Goal: Transaction & Acquisition: Book appointment/travel/reservation

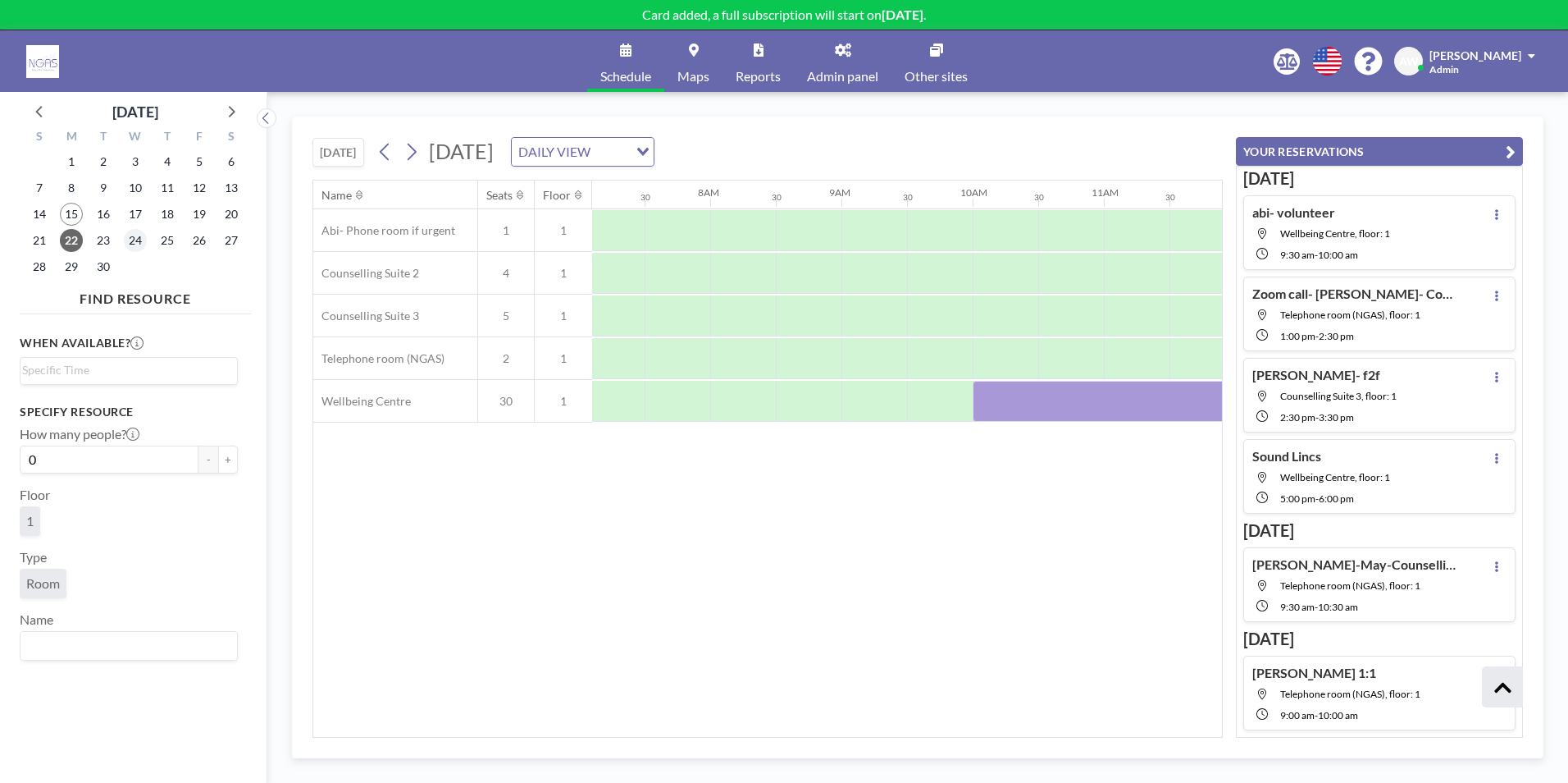
scroll to position [0, 985]
click at [192, 214] on span "19" at bounding box center [199, 214] width 23 height 23
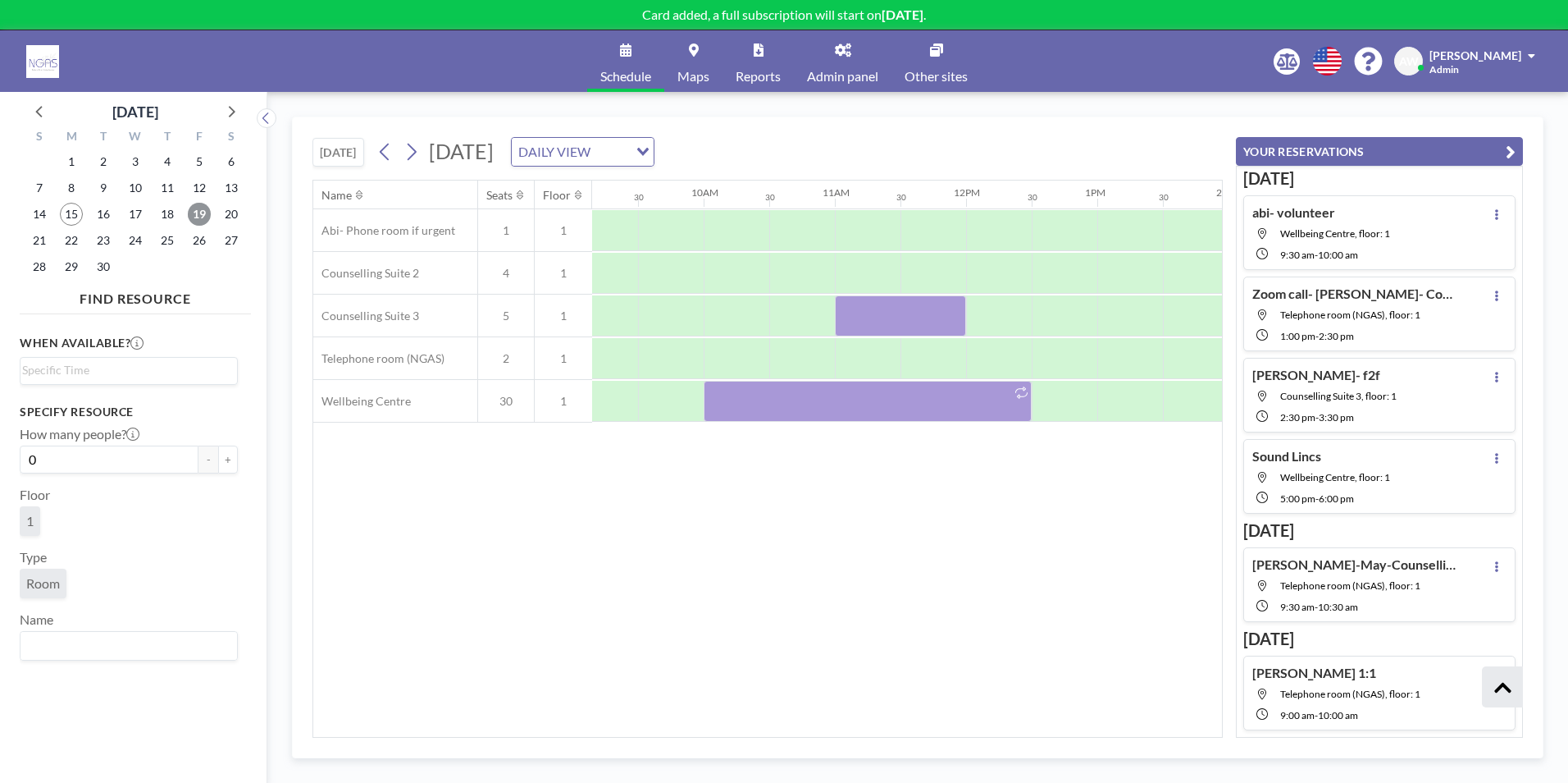
scroll to position [0, 1237]
click at [199, 248] on span "26" at bounding box center [199, 239] width 23 height 23
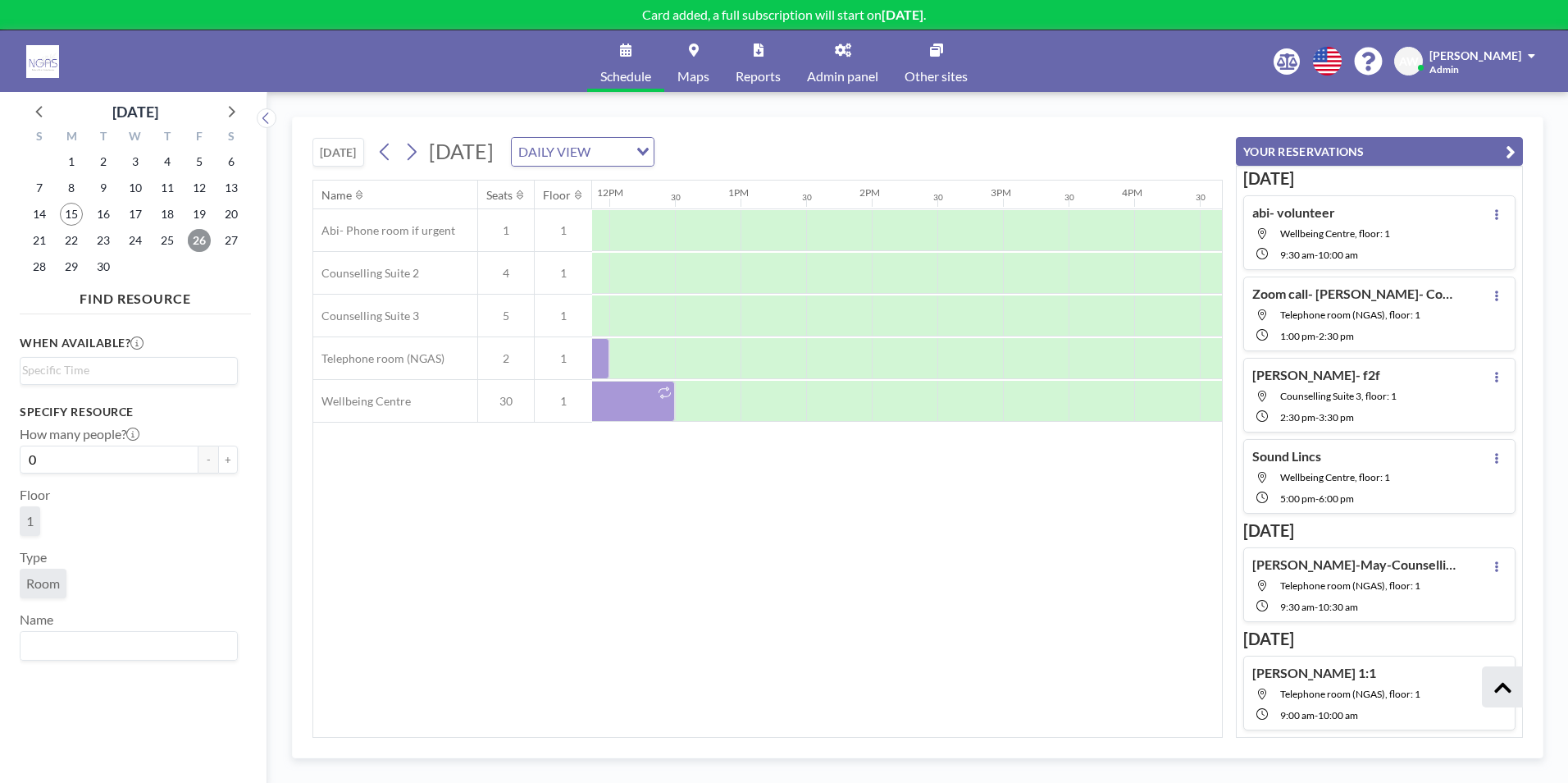
scroll to position [0, 1583]
click at [196, 213] on span "19" at bounding box center [199, 214] width 23 height 23
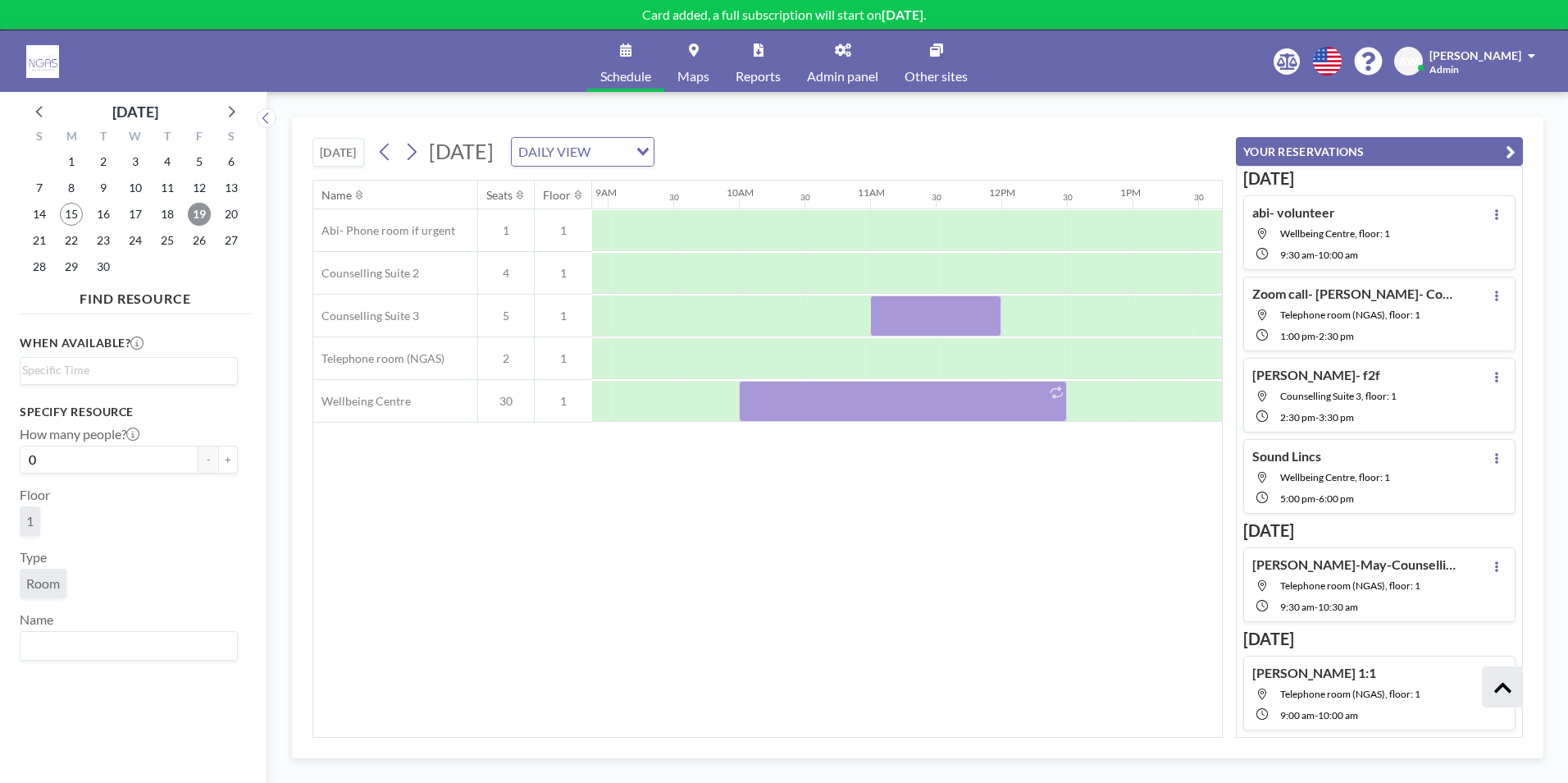
scroll to position [0, 1197]
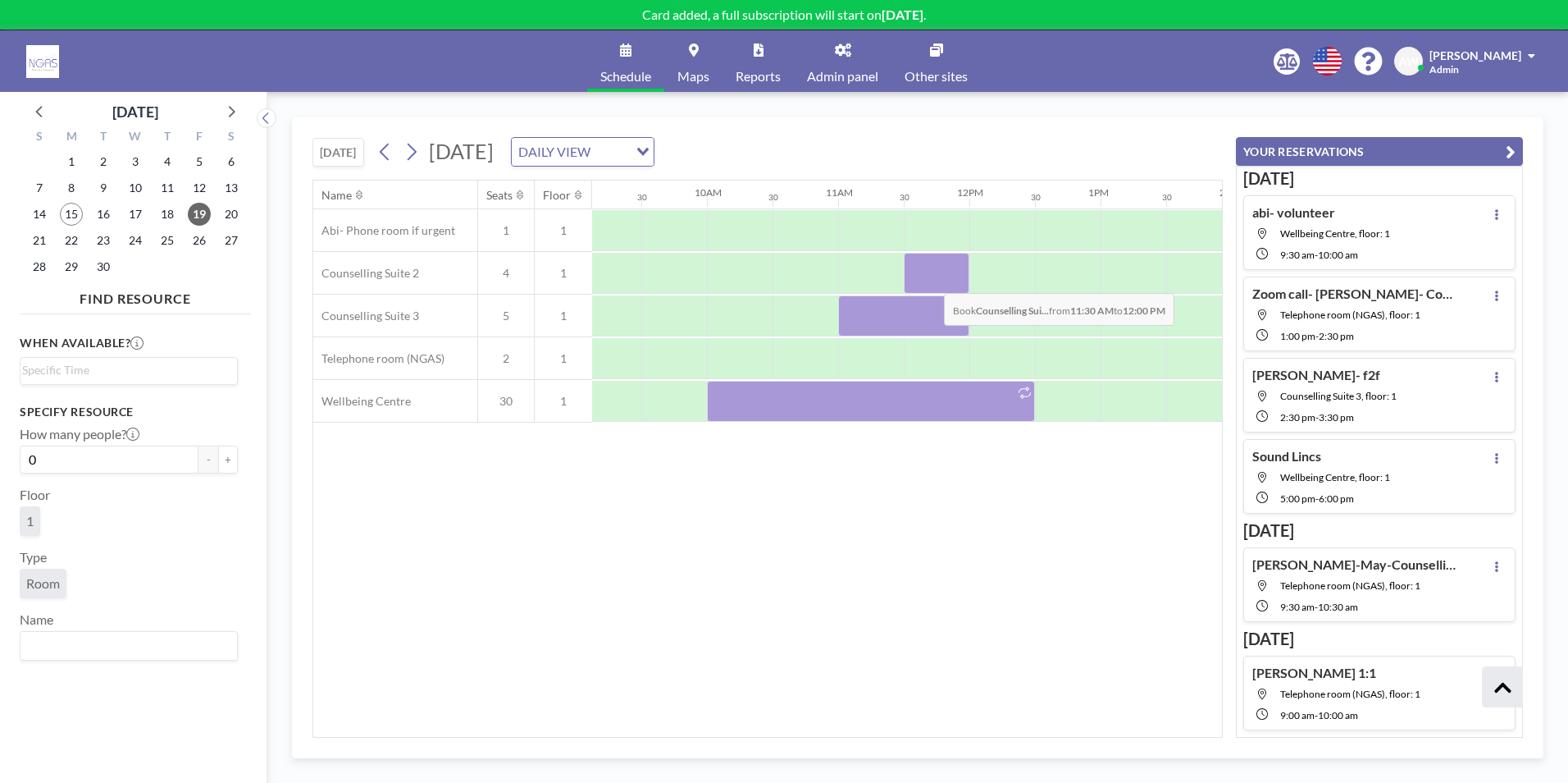
click at [931, 281] on div at bounding box center [936, 274] width 66 height 41
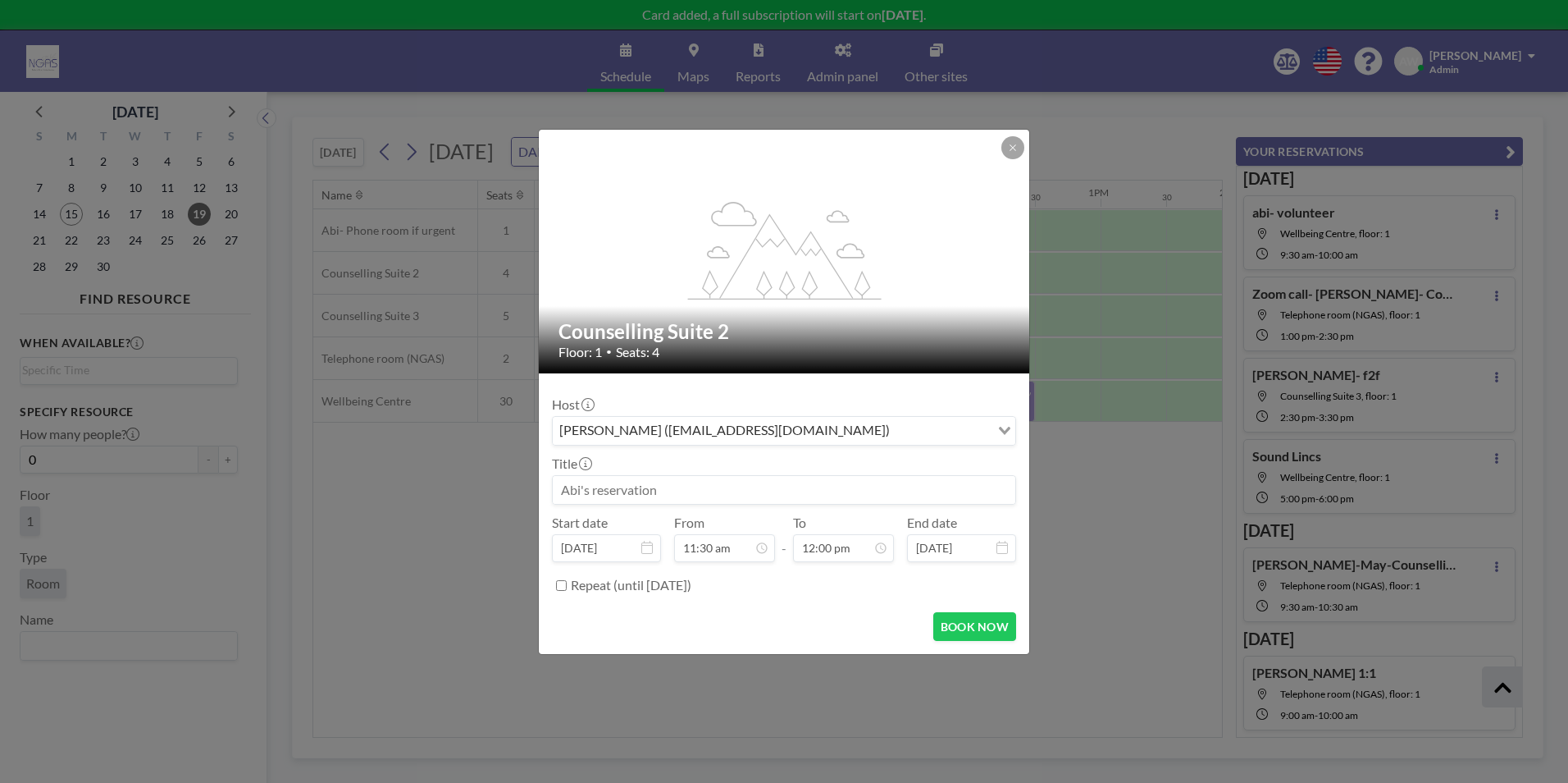
click at [782, 497] on input at bounding box center [784, 490] width 463 height 27
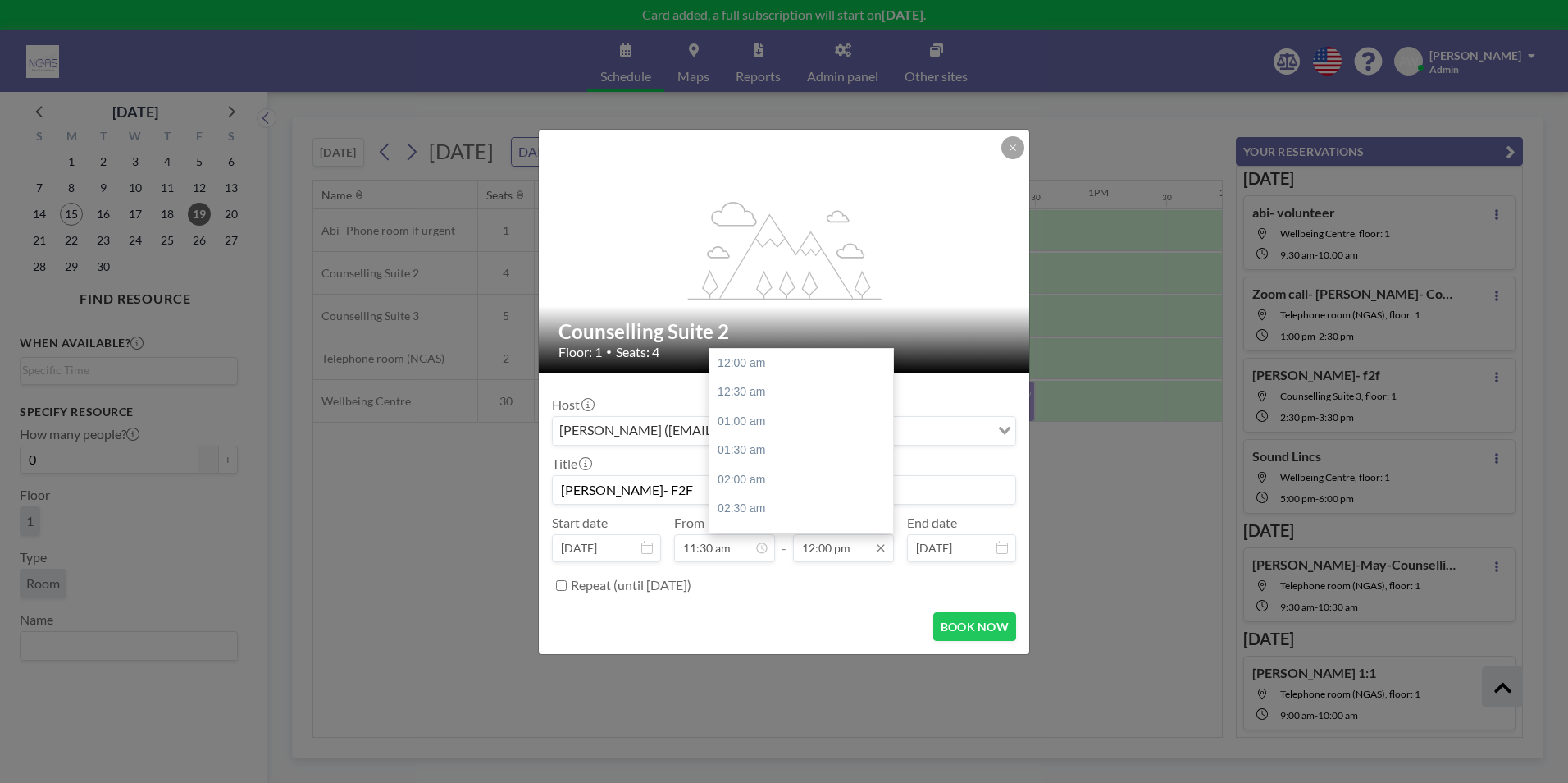
scroll to position [701, 0]
type input "[PERSON_NAME]- F2F"
click at [777, 394] on div "12:30 pm" at bounding box center [806, 392] width 192 height 29
type input "12:30 pm"
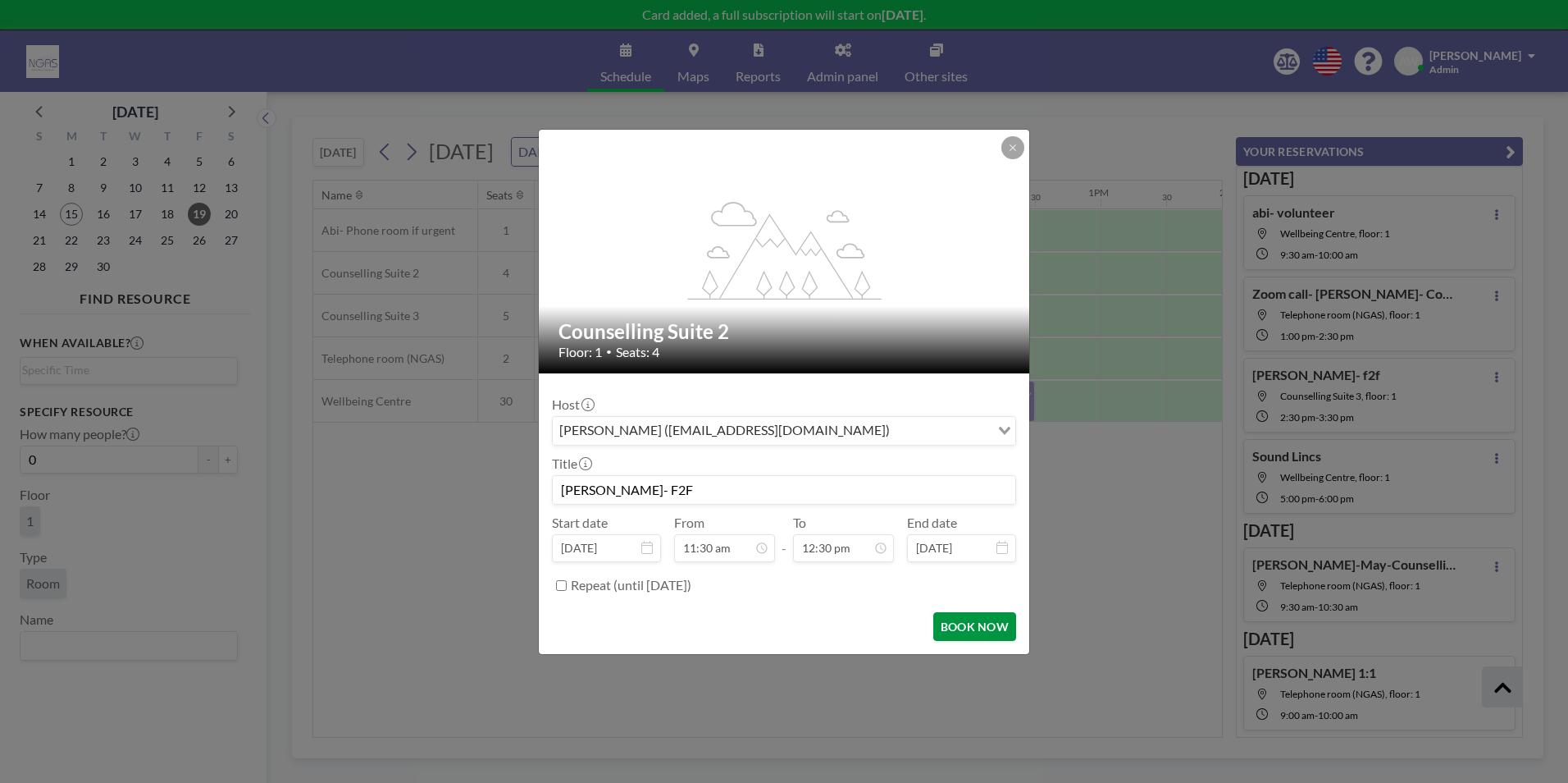
click at [978, 625] on button "BOOK NOW" at bounding box center [975, 626] width 82 height 28
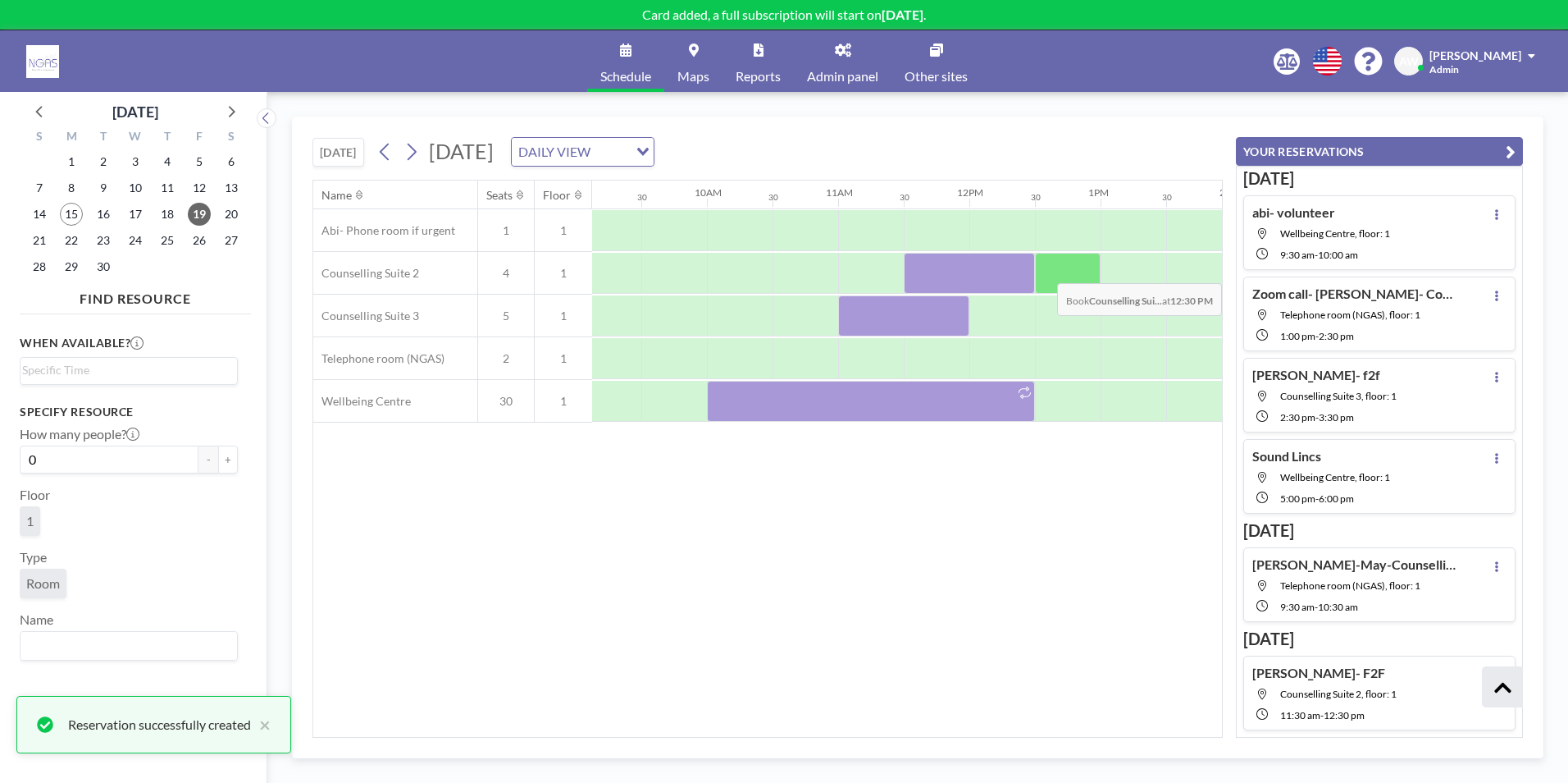
click at [1066, 271] on div at bounding box center [1068, 274] width 66 height 41
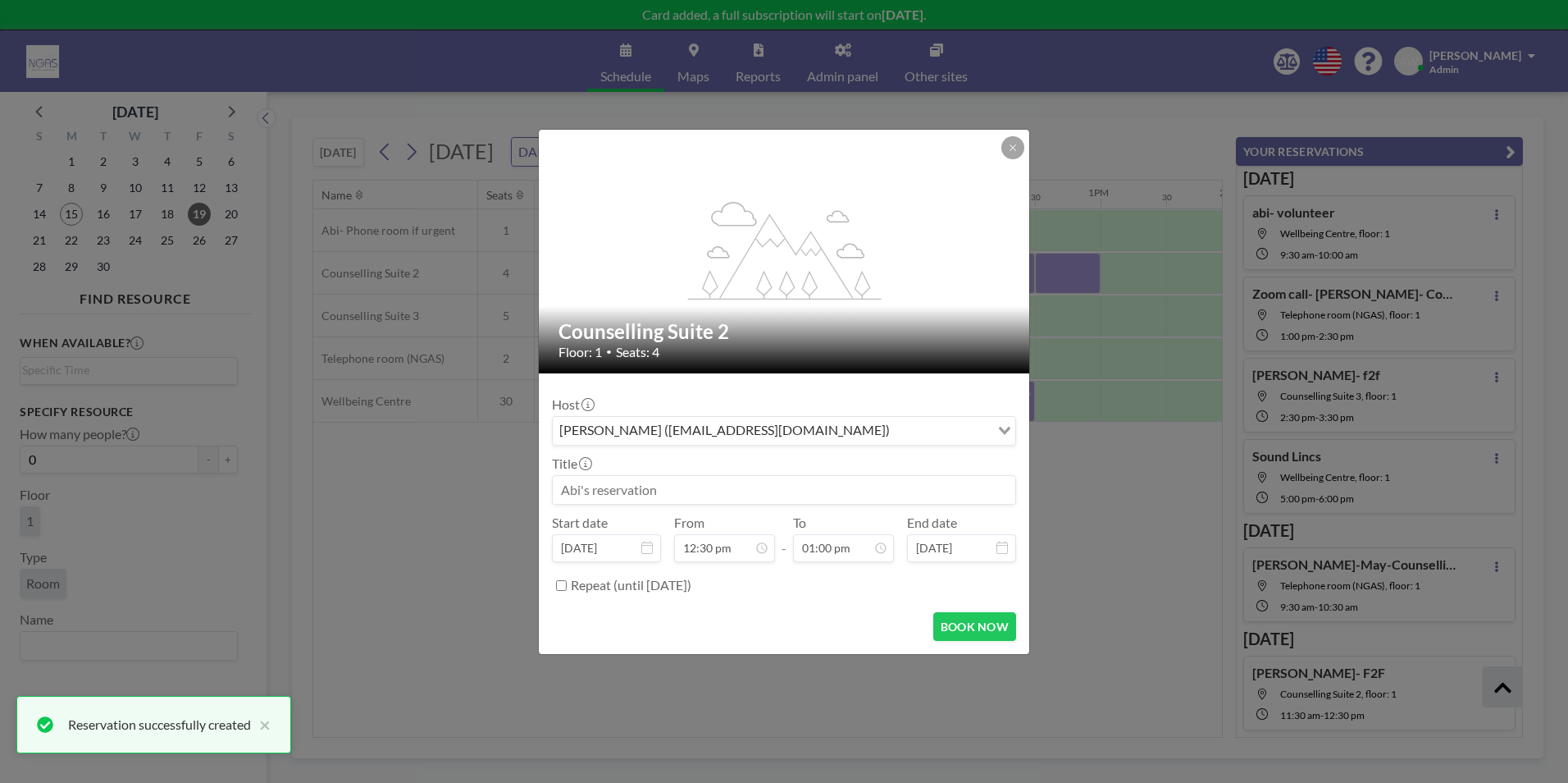
click at [848, 483] on input at bounding box center [784, 490] width 463 height 27
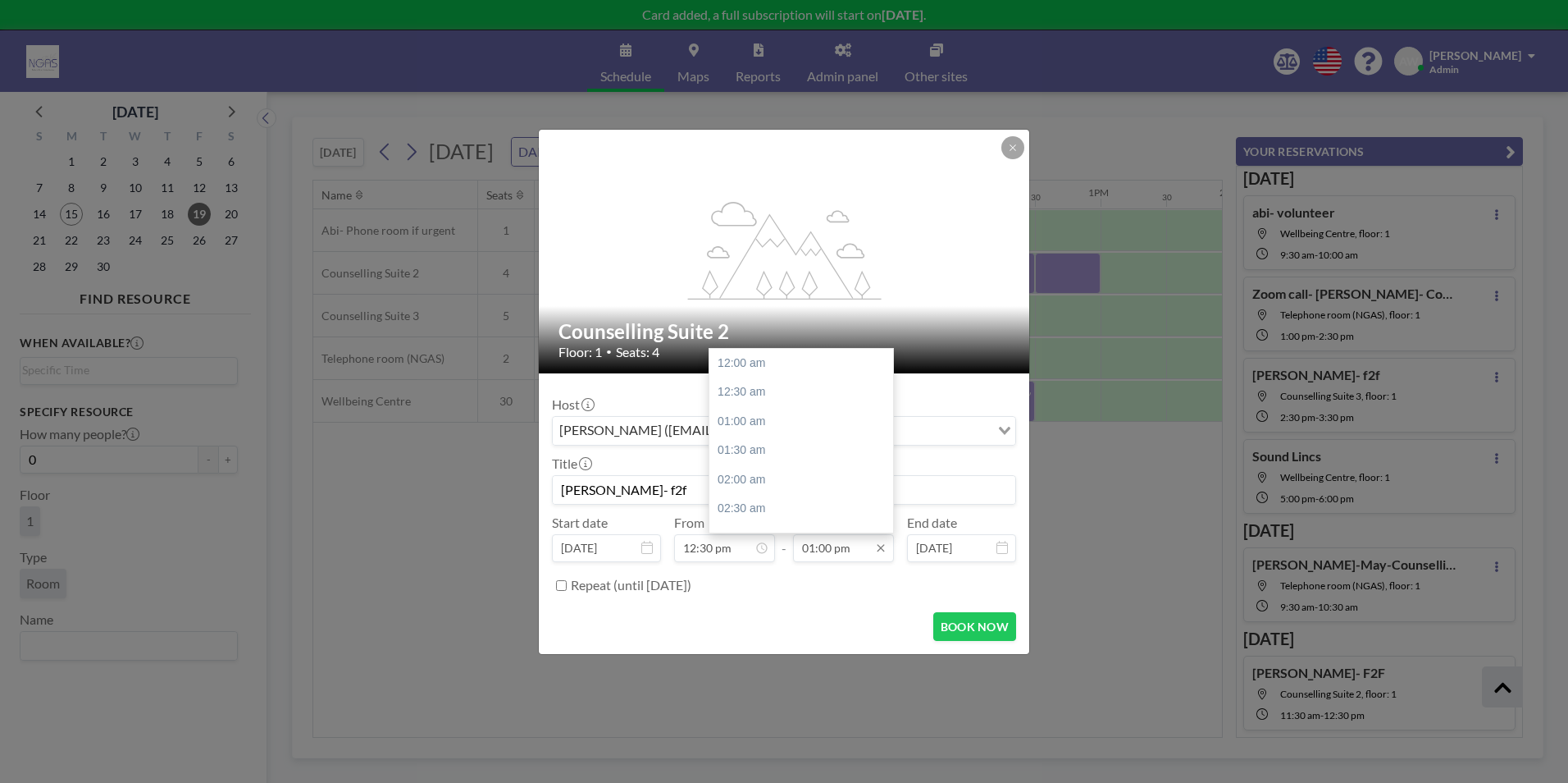
scroll to position [759, 0]
type input "[PERSON_NAME]- f2f"
click at [811, 401] on div "01:30 pm" at bounding box center [806, 393] width 192 height 29
type input "01:30 pm"
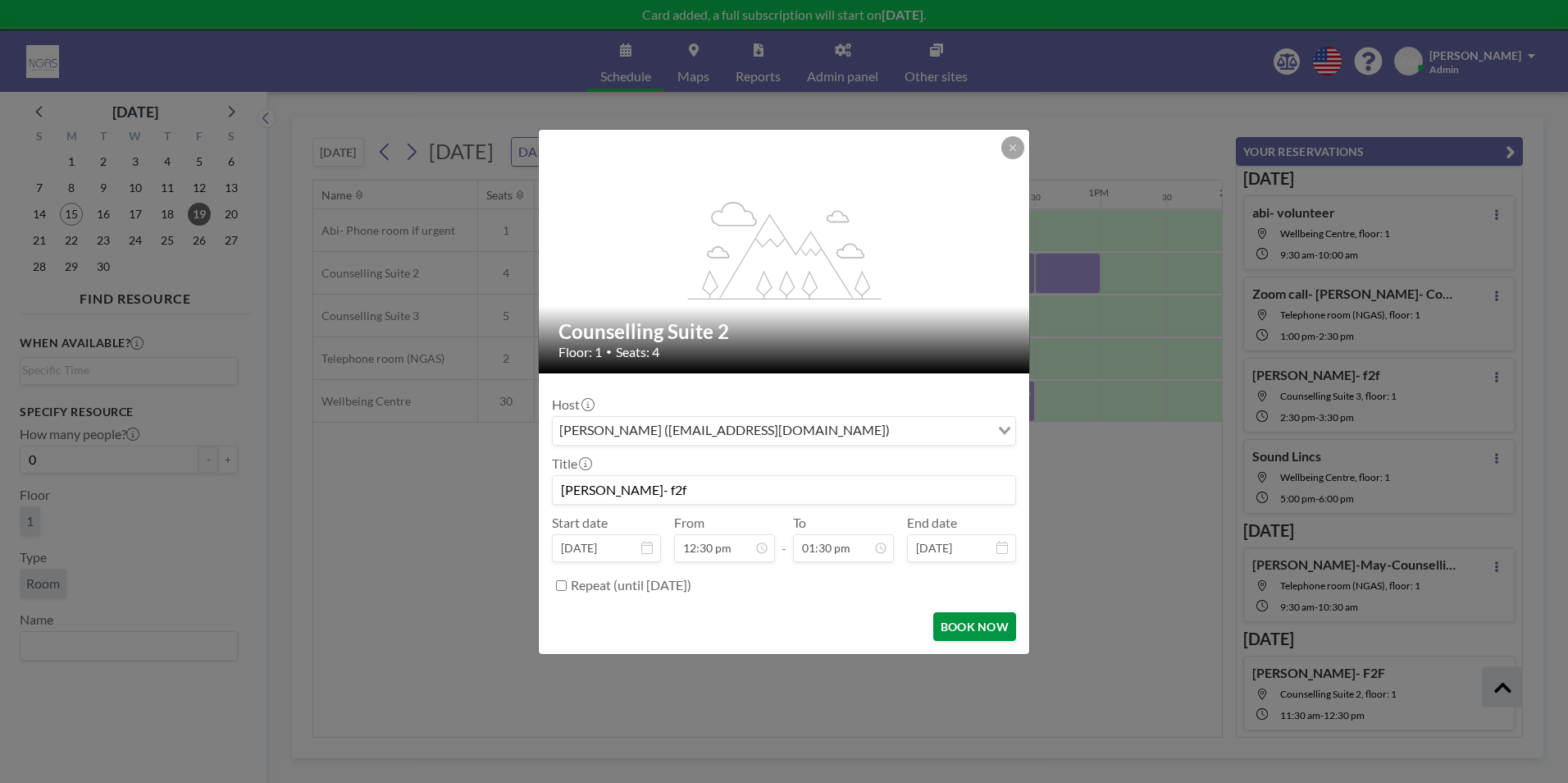
click at [995, 630] on button "BOOK NOW" at bounding box center [975, 626] width 82 height 28
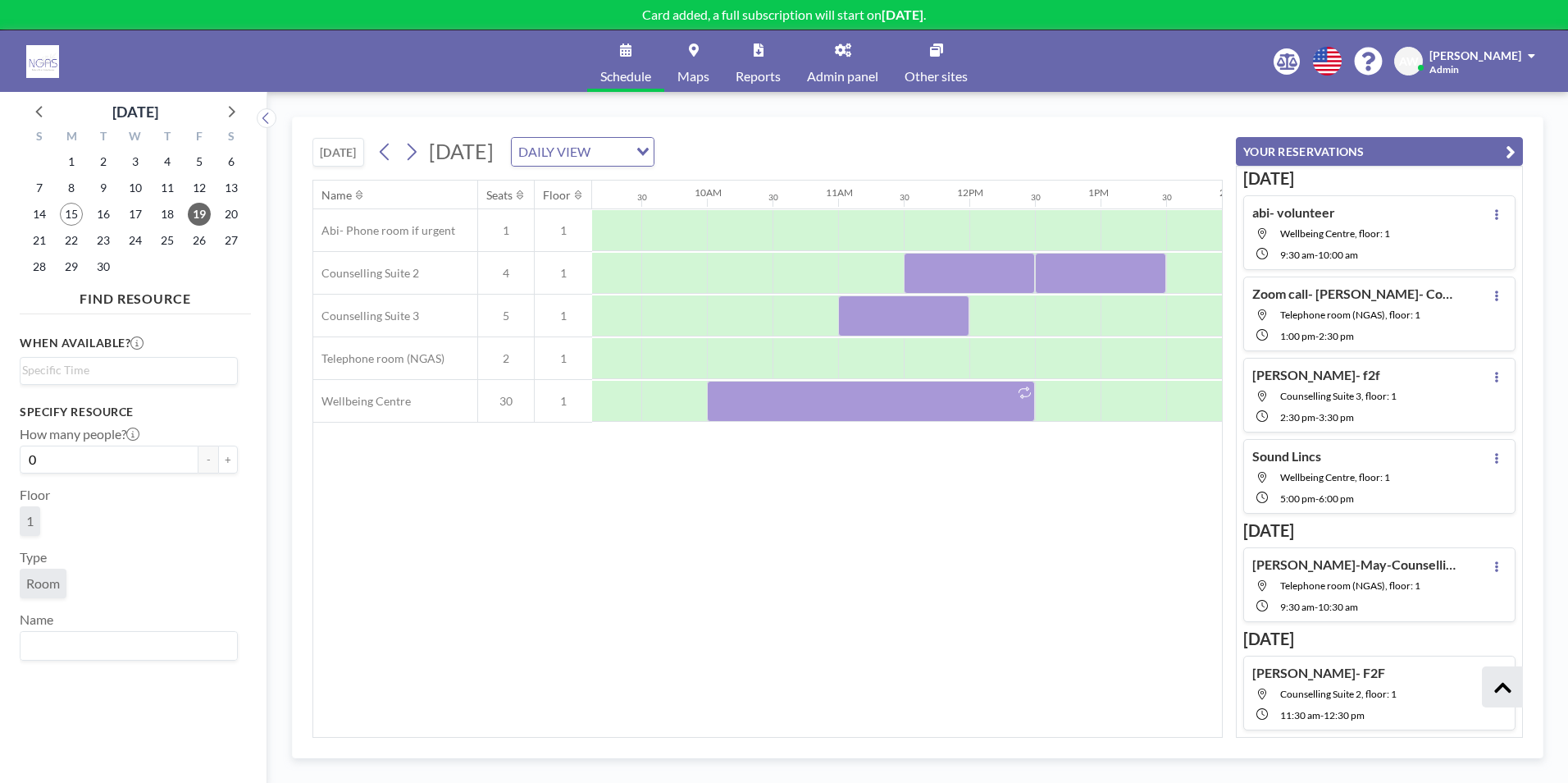
click at [82, 208] on div "15" at bounding box center [72, 214] width 32 height 26
click at [76, 210] on span "15" at bounding box center [71, 214] width 23 height 23
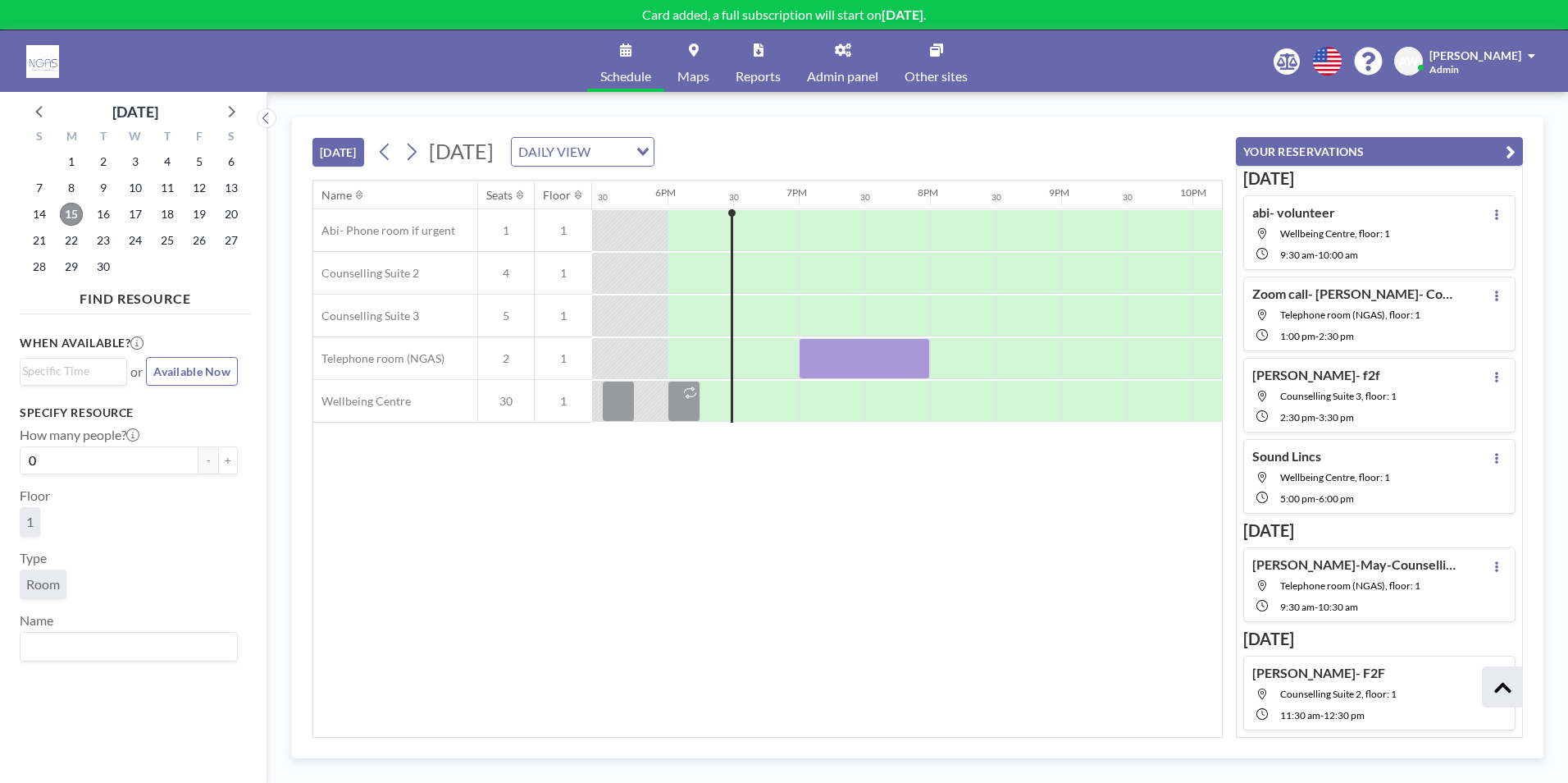
scroll to position [0, 2297]
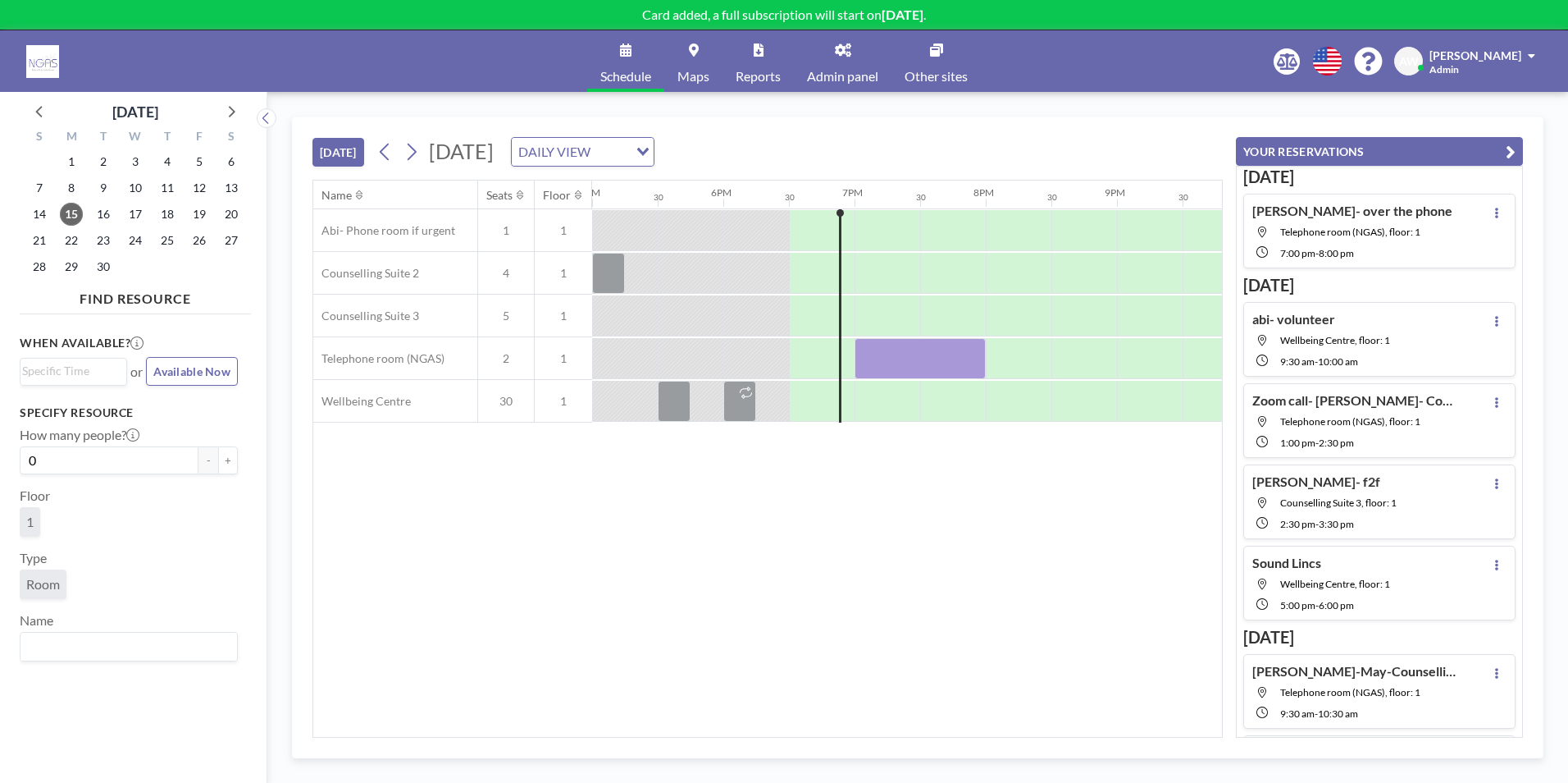
scroll to position [0, 2362]
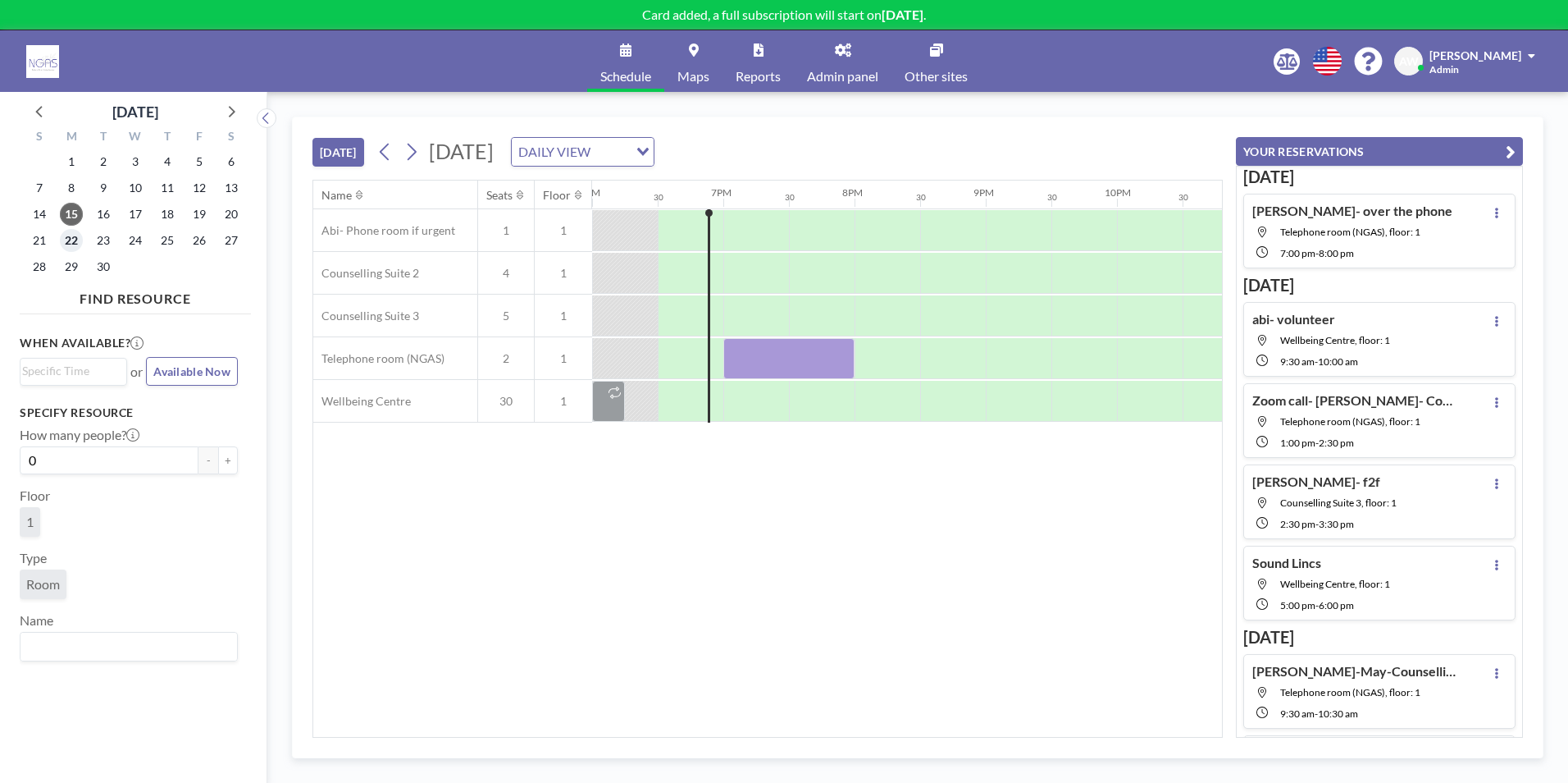
click at [68, 239] on span "22" at bounding box center [71, 239] width 23 height 23
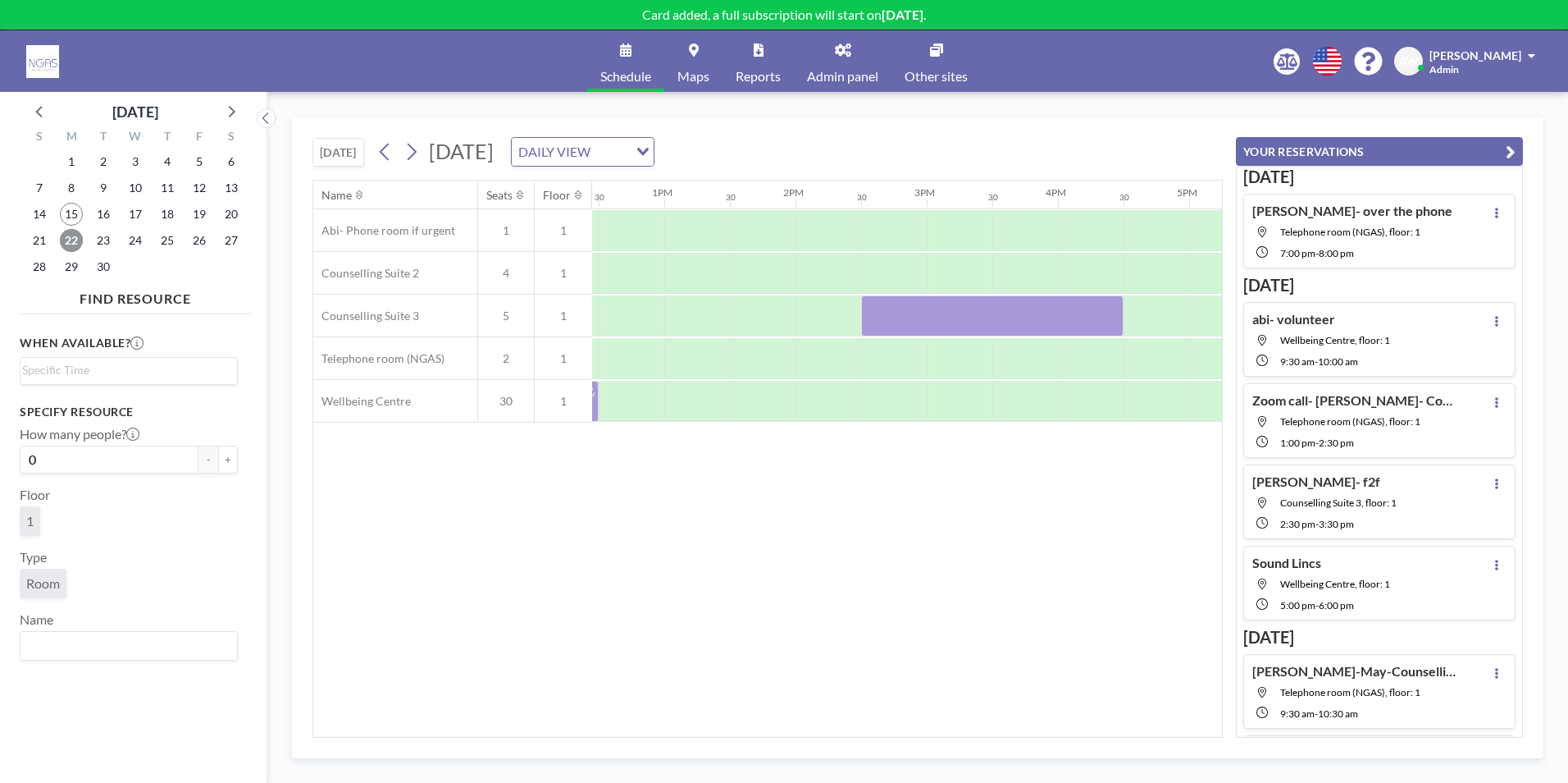
scroll to position [0, 1825]
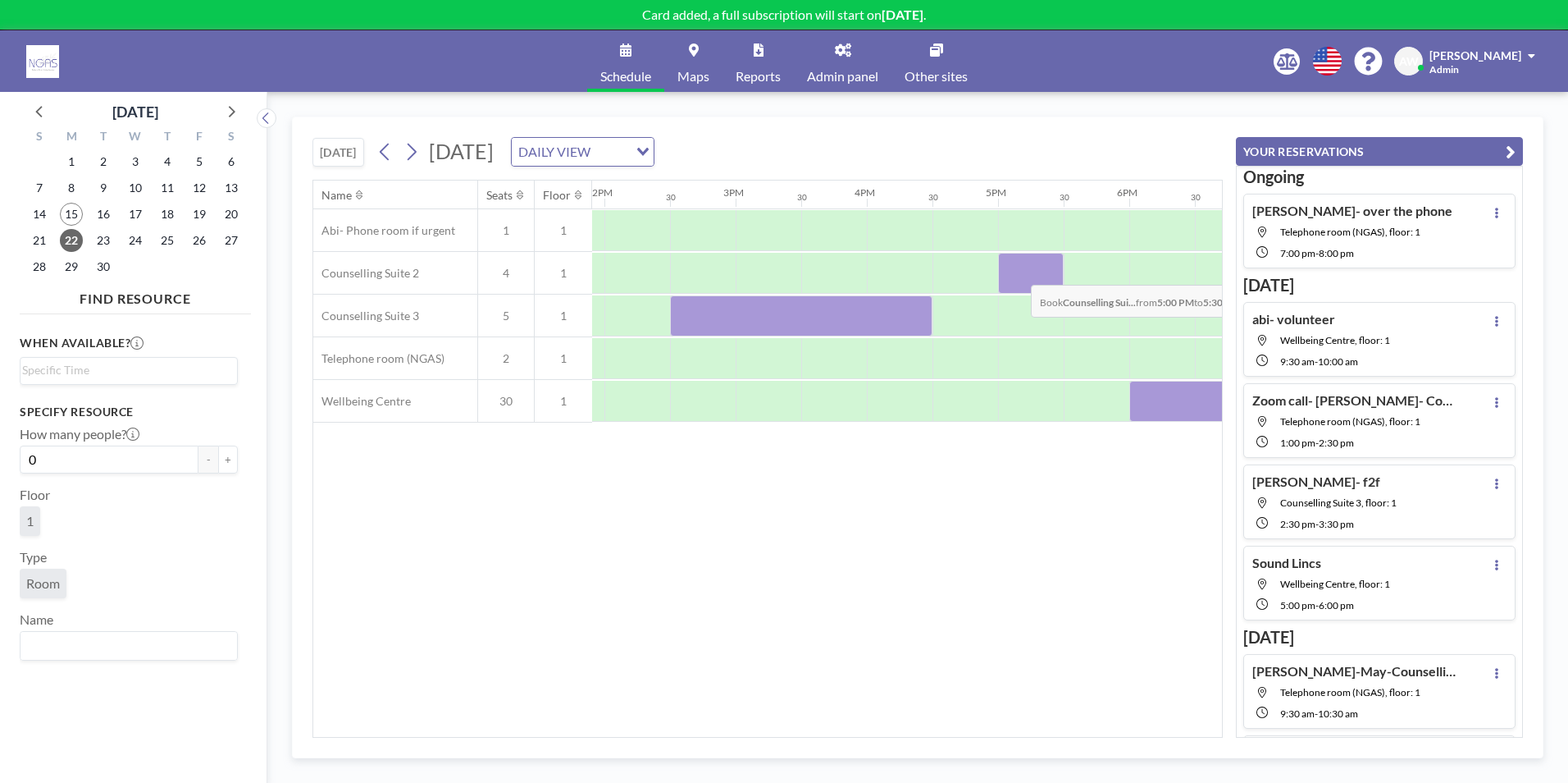
click at [1018, 273] on div at bounding box center [1031, 274] width 66 height 41
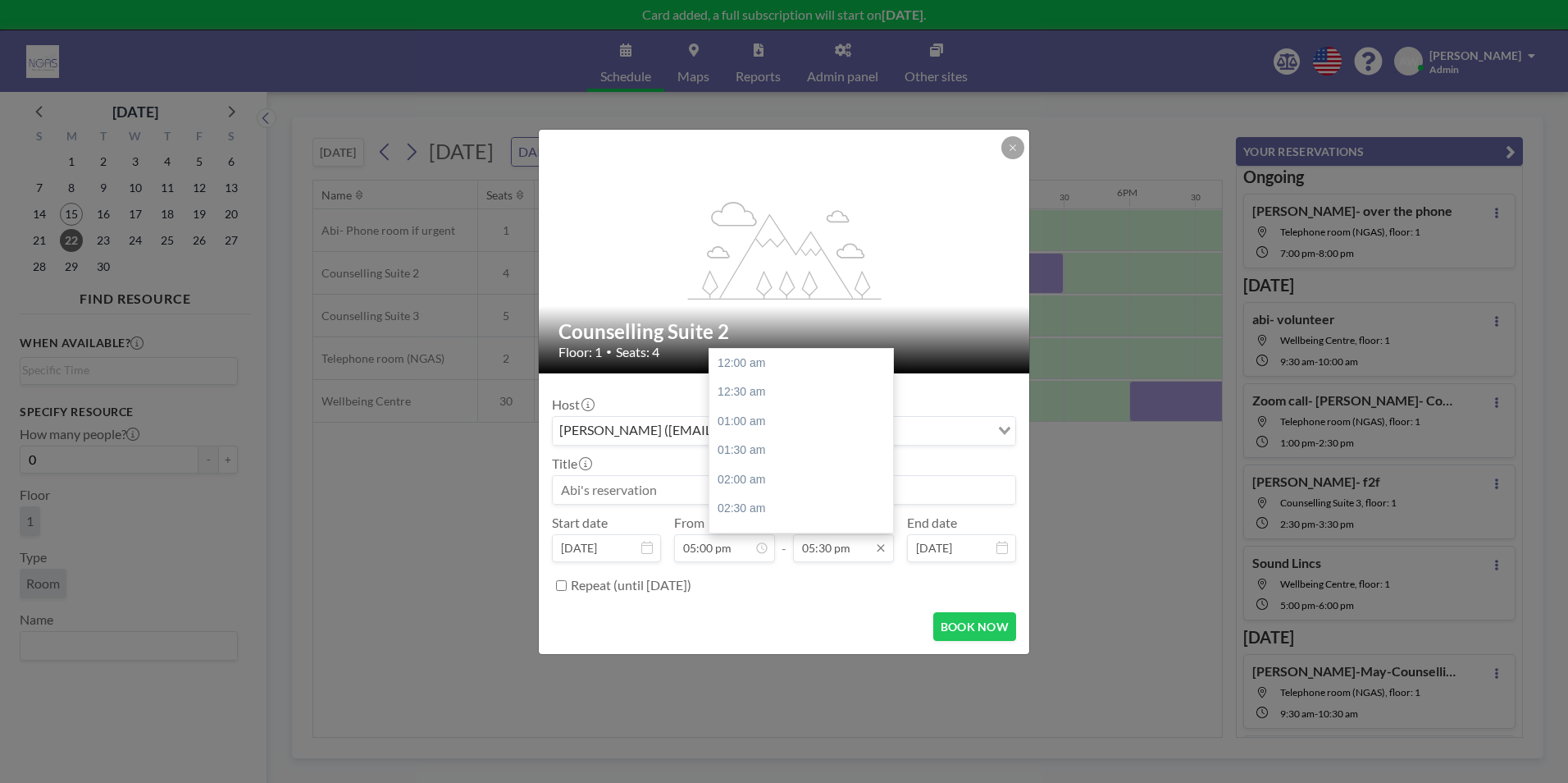
scroll to position [1022, 0]
click at [772, 399] on div "06:00 pm" at bounding box center [806, 392] width 192 height 29
type input "06:00 pm"
click at [689, 483] on input at bounding box center [784, 490] width 463 height 27
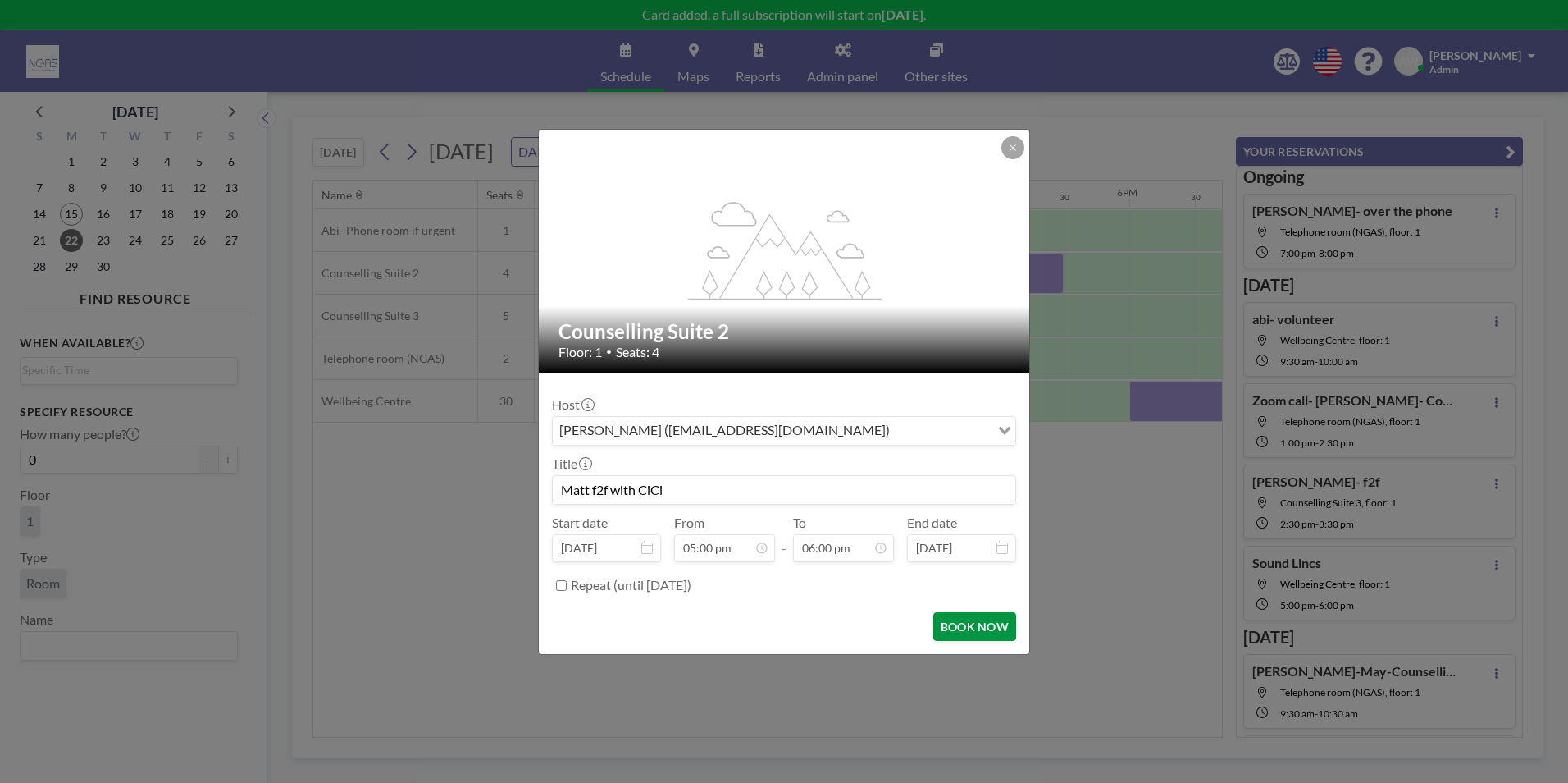
type input "Matt f2f with CiCi"
click at [974, 622] on button "BOOK NOW" at bounding box center [975, 626] width 82 height 28
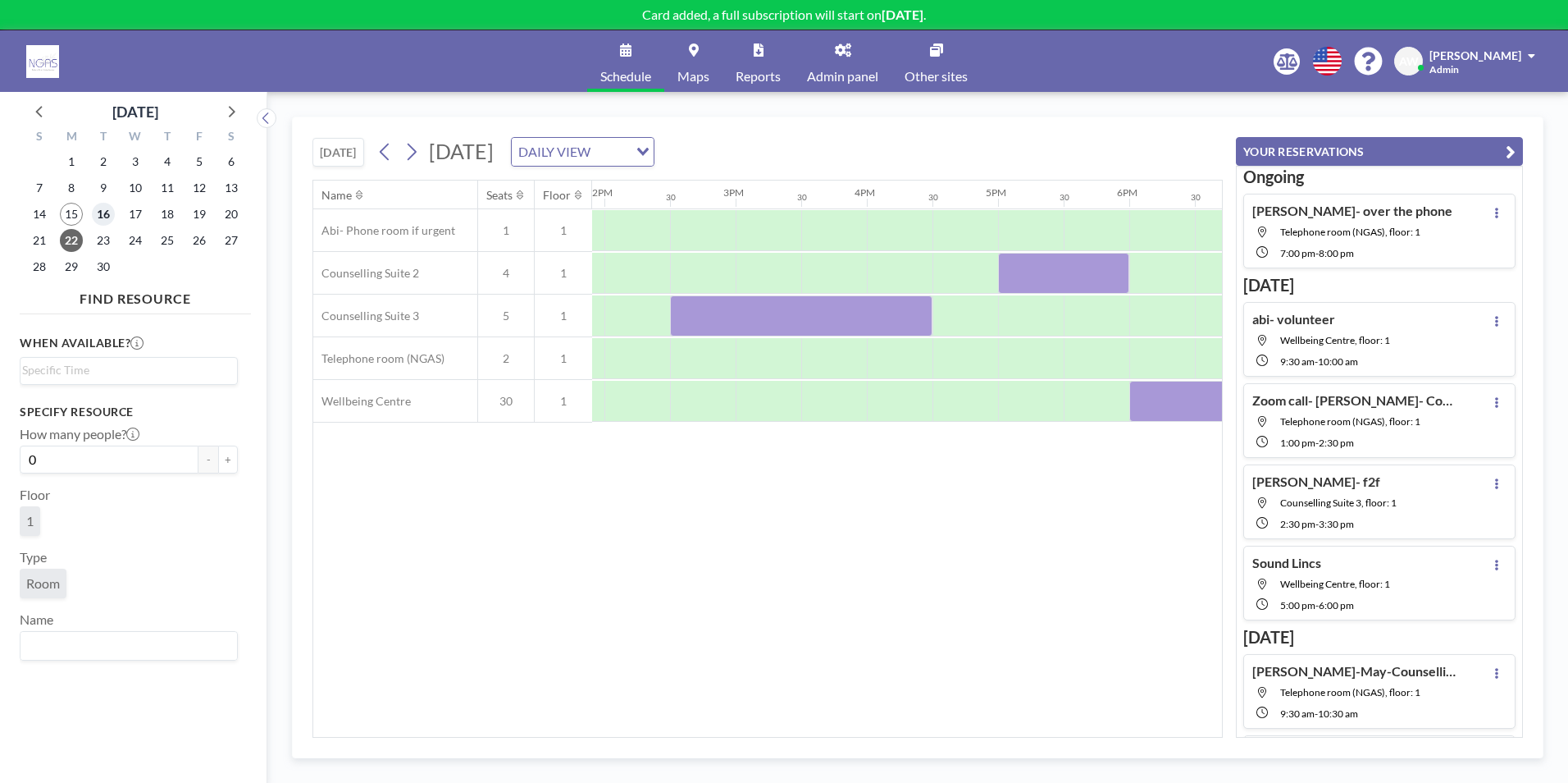
click at [101, 217] on span "16" at bounding box center [103, 214] width 23 height 23
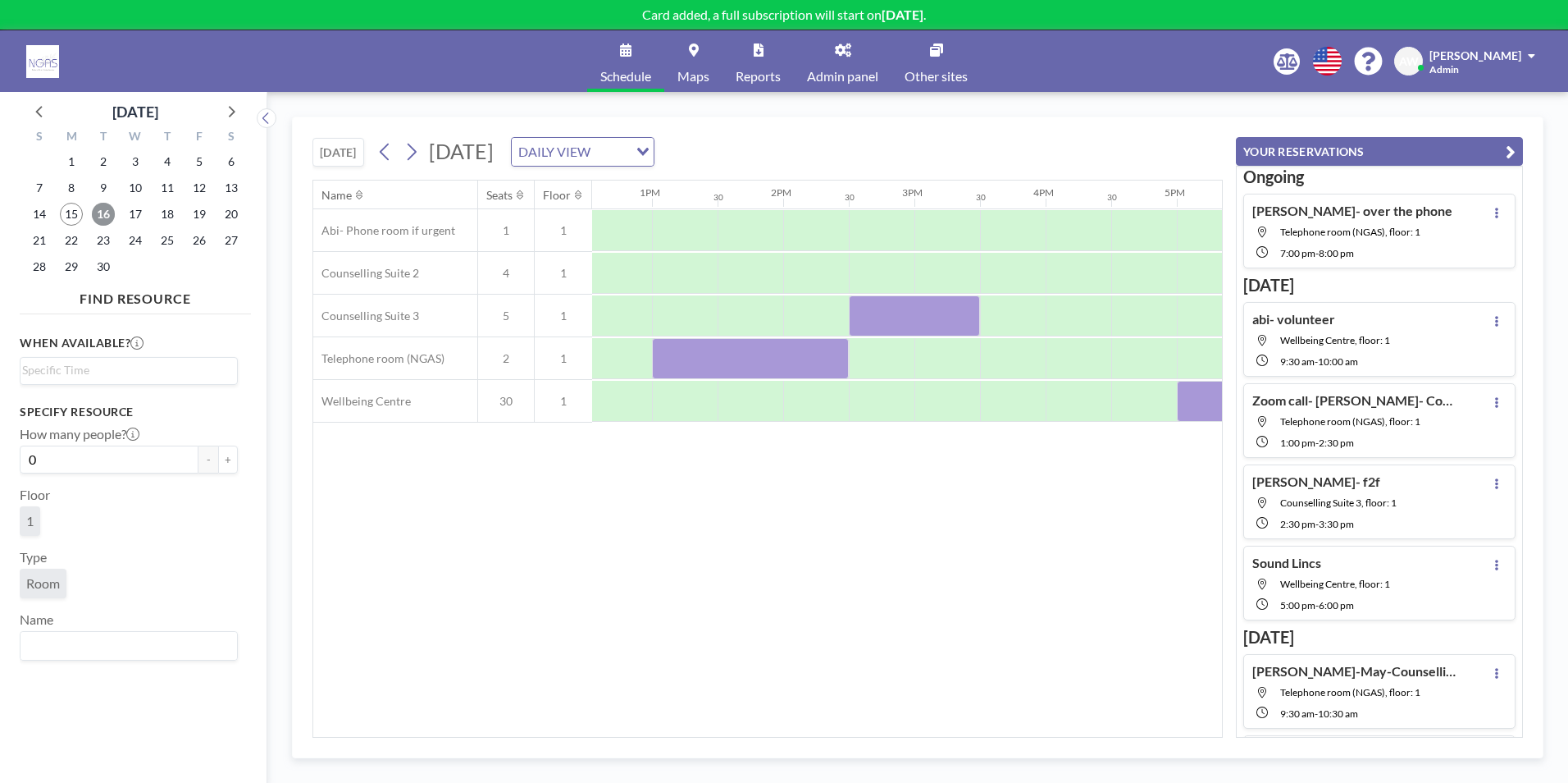
scroll to position [0, 1652]
click at [925, 353] on div at bounding box center [940, 359] width 66 height 41
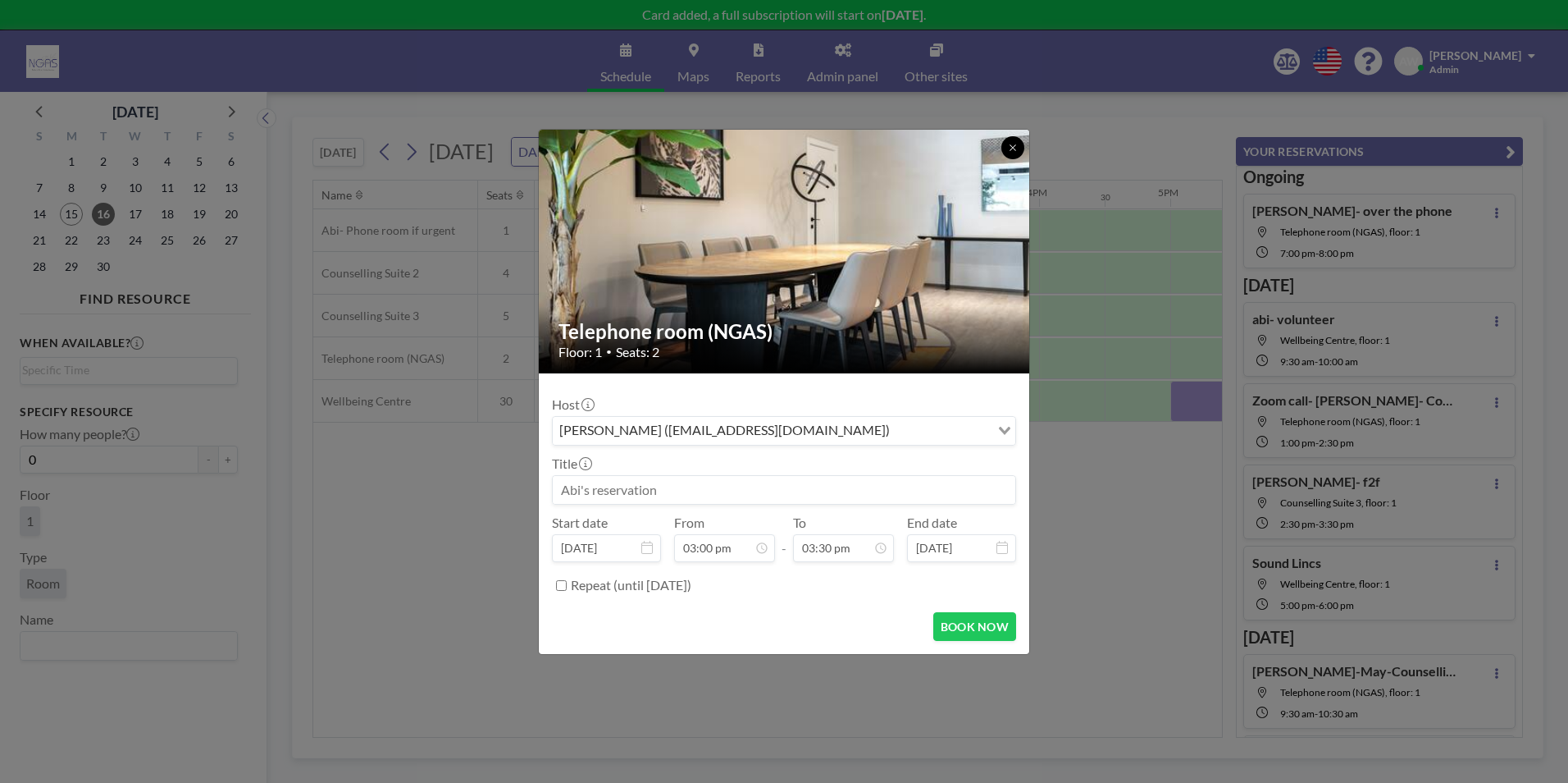
click at [1008, 147] on icon at bounding box center [1013, 148] width 10 height 10
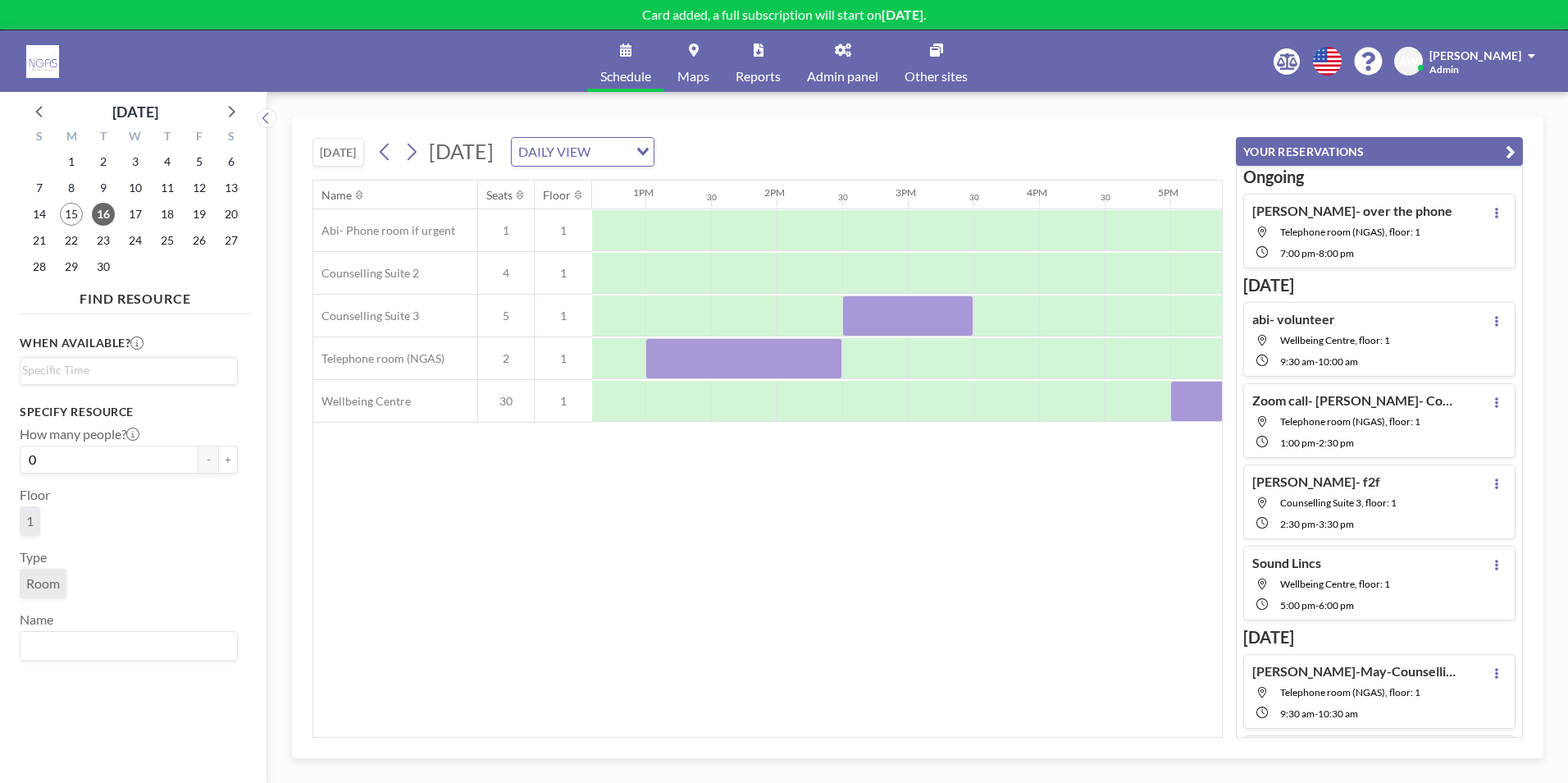
click at [838, 728] on div "Name Seats Floor 12AM 30 1AM 30 2AM 30 3AM 30 4AM 30 5AM 30 6AM 30 7AM 30 8AM 3…" at bounding box center [768, 458] width 909 height 556
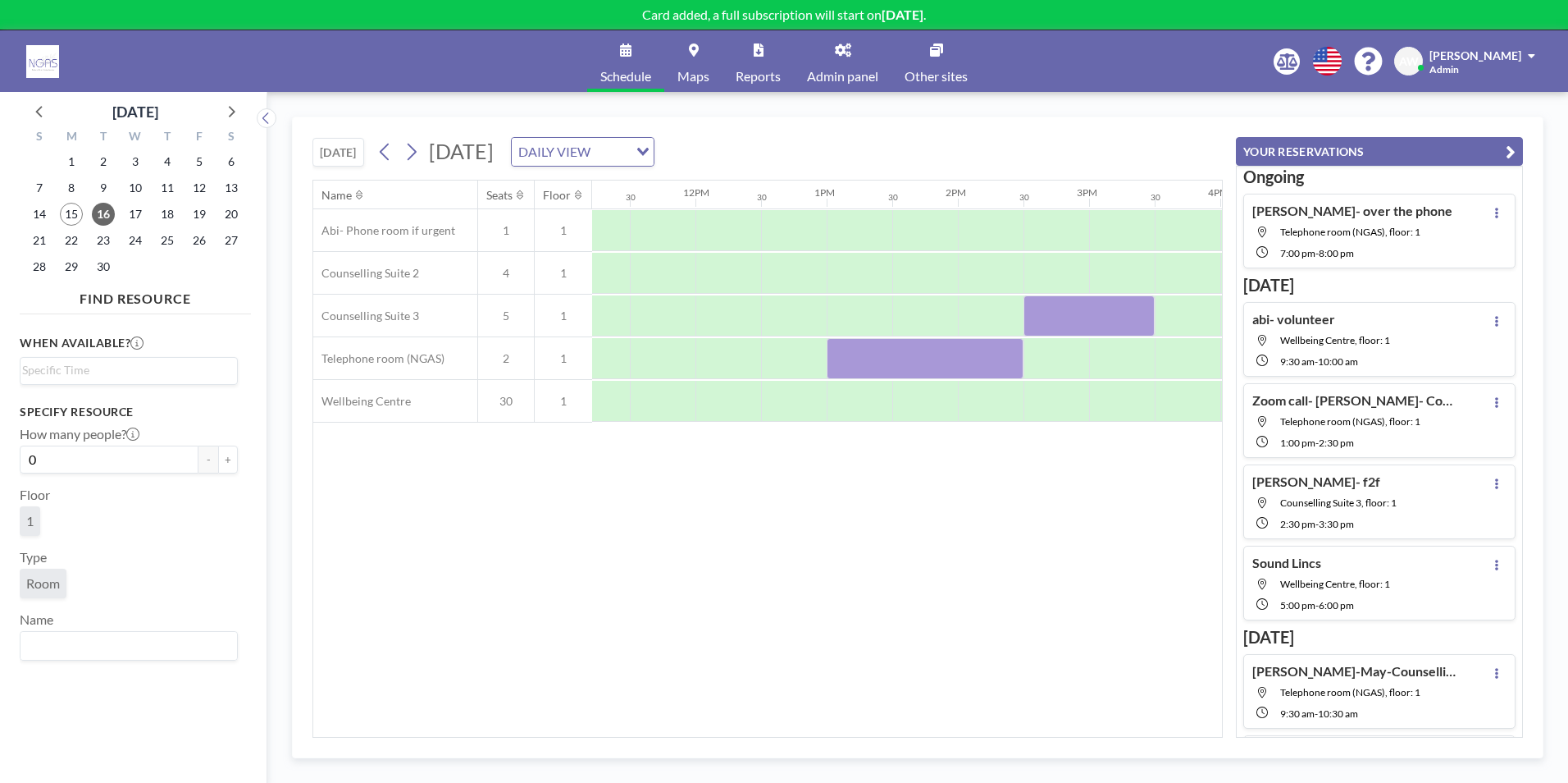
scroll to position [0, 1465]
click at [99, 242] on span "23" at bounding box center [103, 239] width 23 height 23
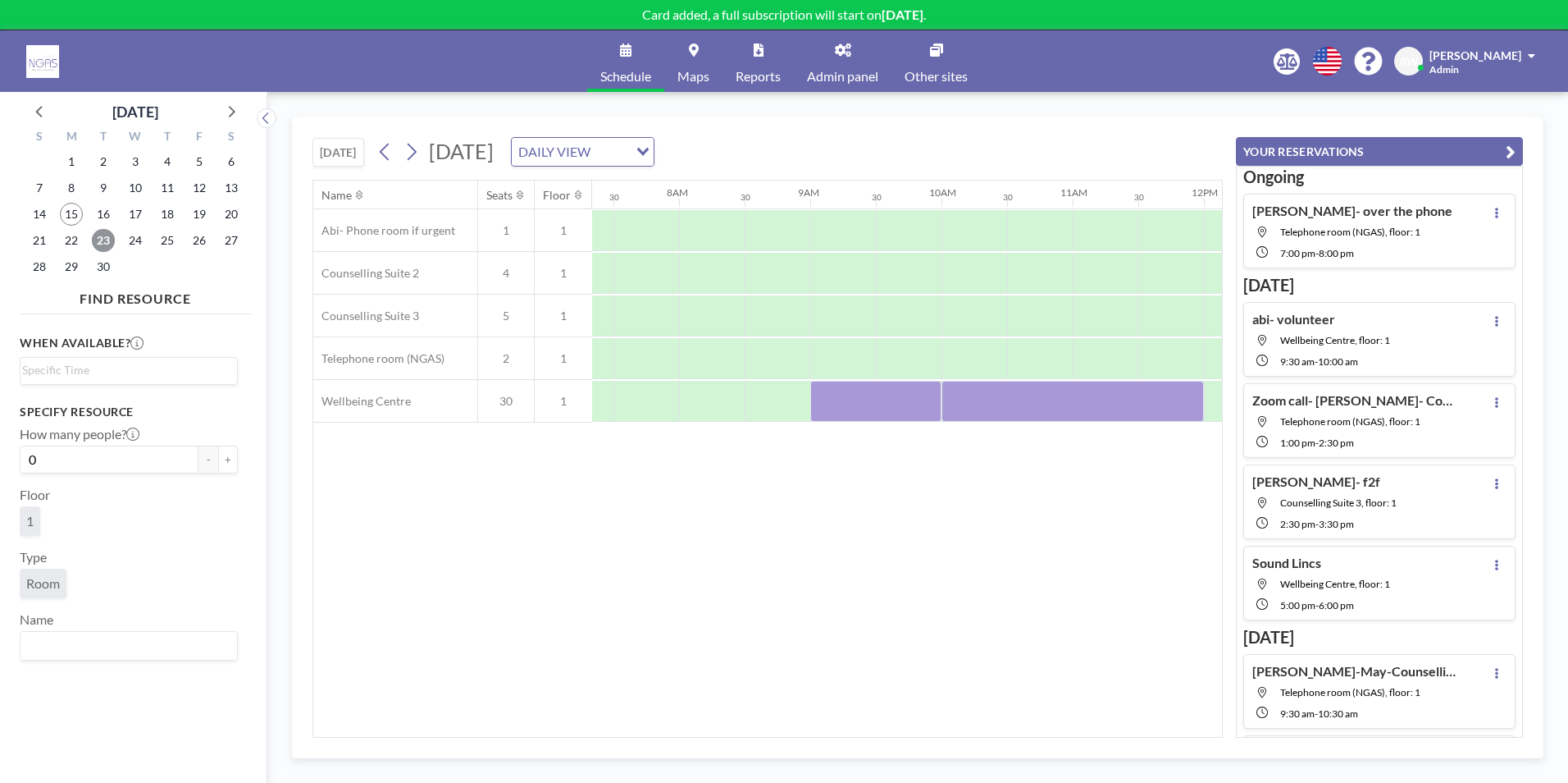
scroll to position [0, 985]
click at [737, 737] on div "Name Seats Floor 12AM 30 1AM 30 2AM 30 3AM 30 4AM 30 5AM 30 6AM 30 7AM 30 8AM 3…" at bounding box center [768, 458] width 910 height 558
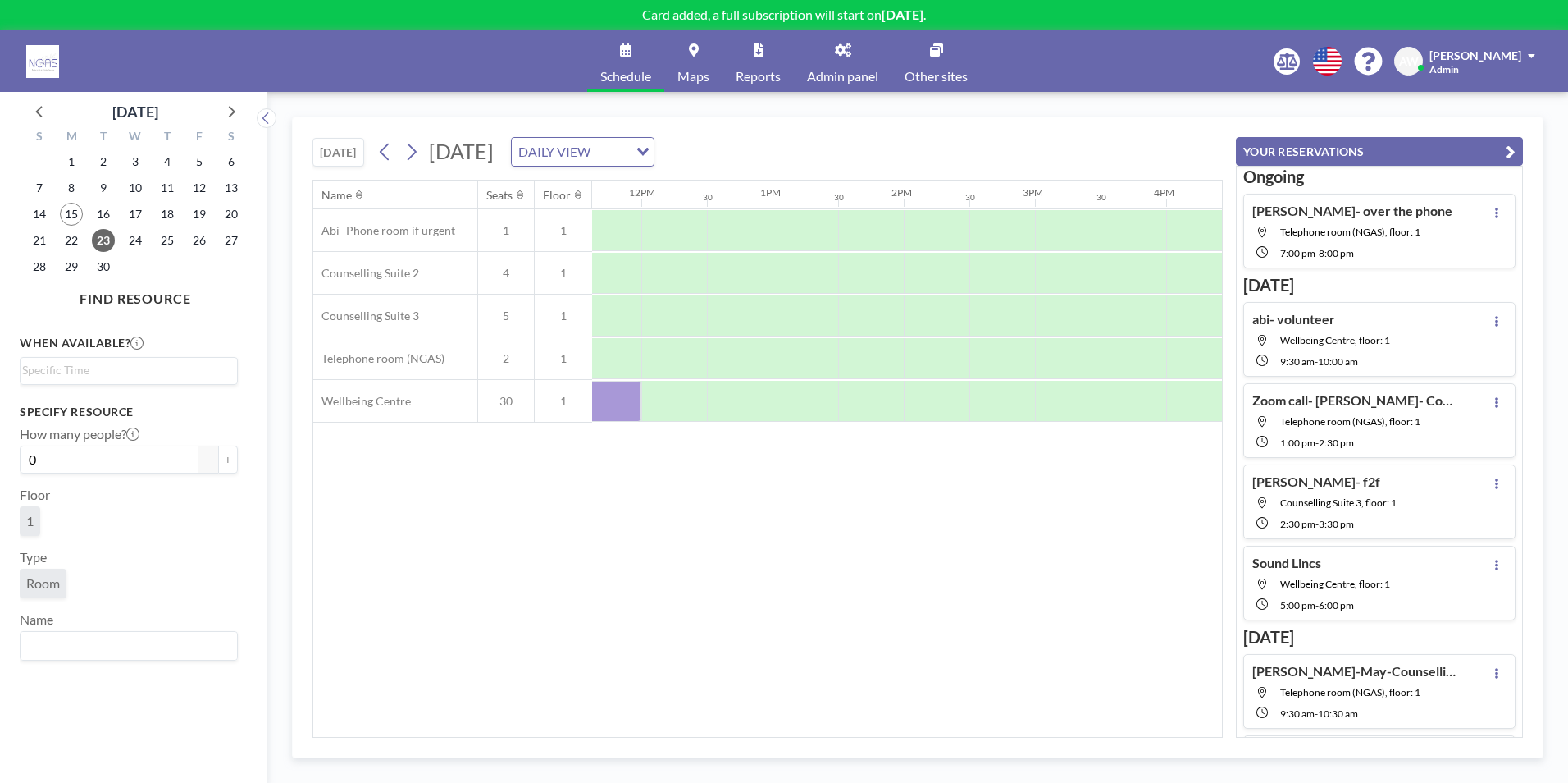
scroll to position [0, 1538]
click at [1041, 353] on div at bounding box center [1055, 359] width 66 height 41
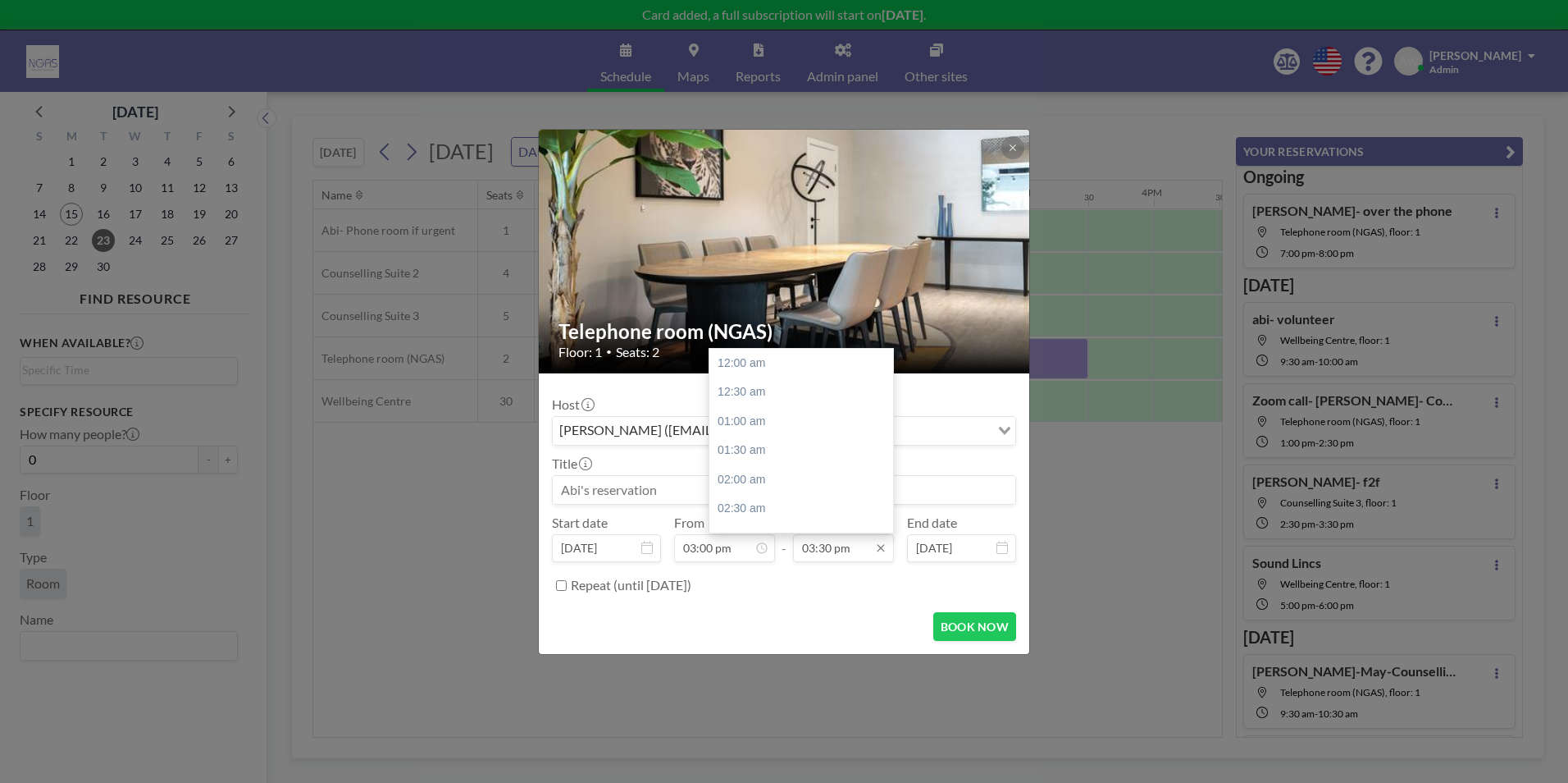
scroll to position [906, 0]
click at [792, 395] on div "04:00 pm" at bounding box center [806, 393] width 192 height 29
type input "04:00 pm"
click at [710, 487] on input at bounding box center [784, 490] width 463 height 27
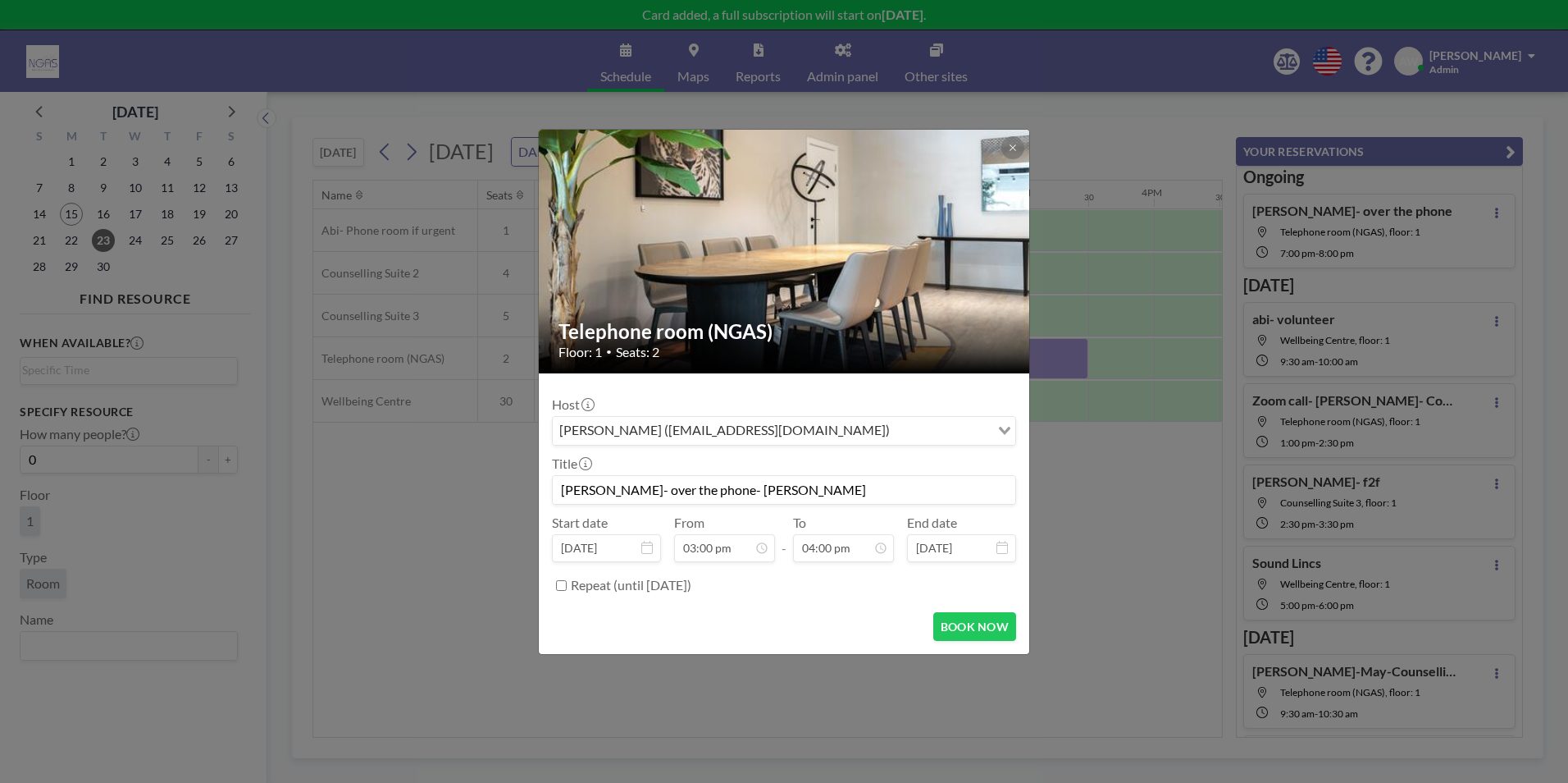
scroll to position [935, 0]
type input "Gill- over the phone- Margaret"
click at [991, 630] on button "BOOK NOW" at bounding box center [975, 626] width 82 height 28
